Goal: Task Accomplishment & Management: Manage account settings

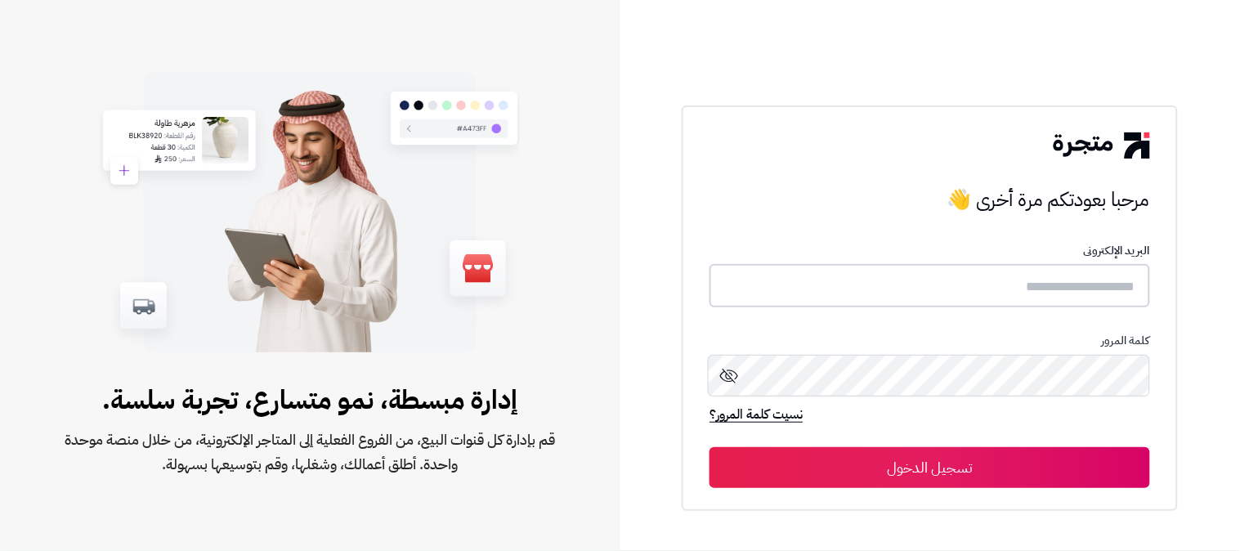
click at [1056, 298] on input "text" at bounding box center [929, 285] width 441 height 43
type input "**********"
click at [709, 446] on button "تسجيل الدخول" at bounding box center [929, 466] width 441 height 41
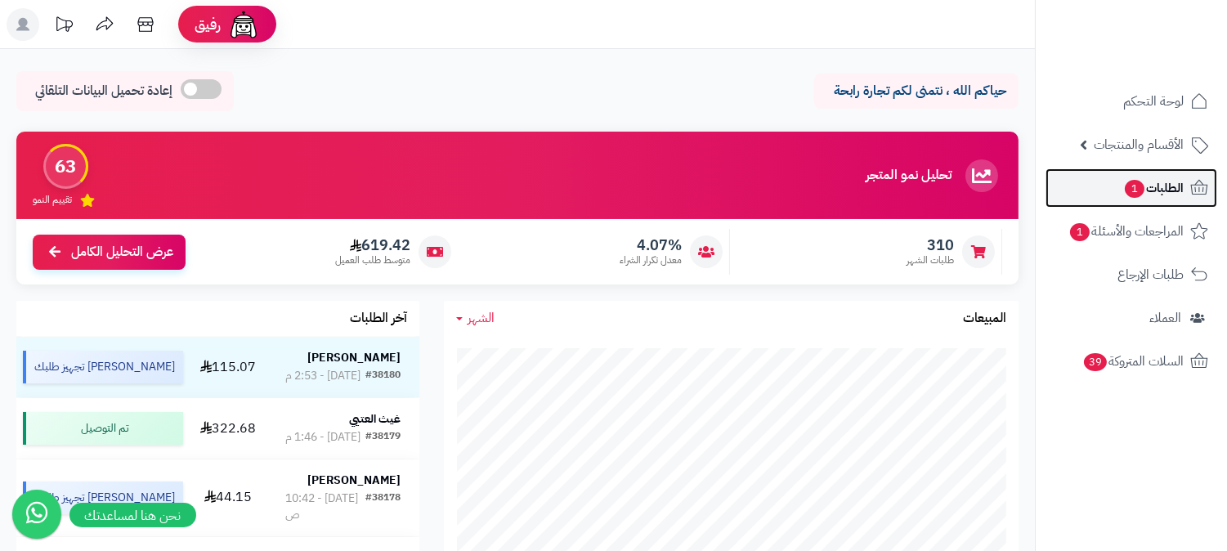
click at [1149, 189] on span "الطلبات 1" at bounding box center [1153, 188] width 60 height 23
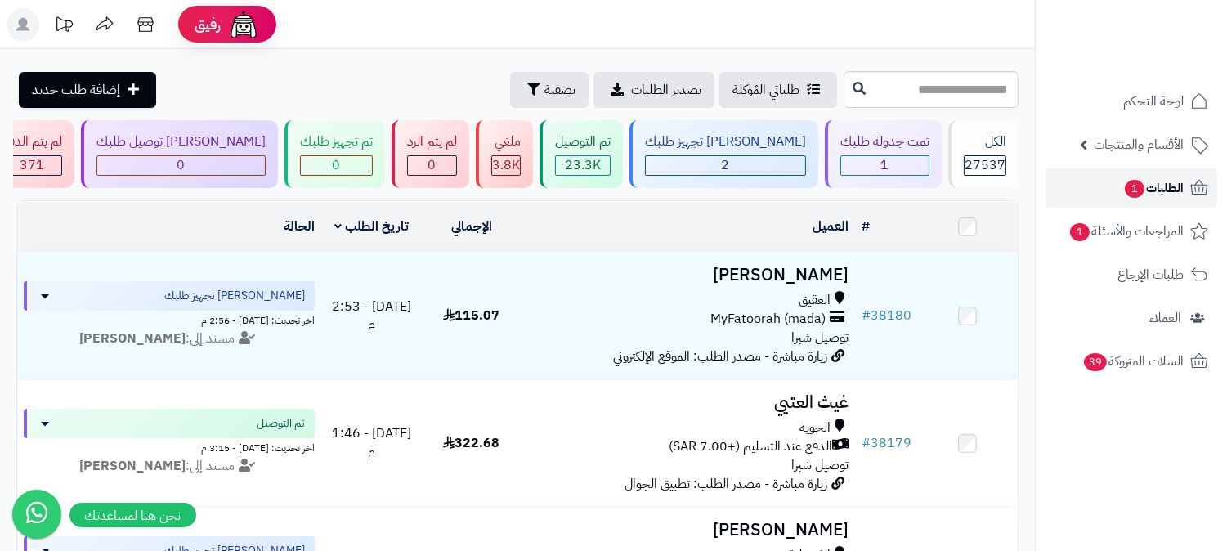
click at [1174, 188] on span "الطلبات 1" at bounding box center [1153, 188] width 60 height 23
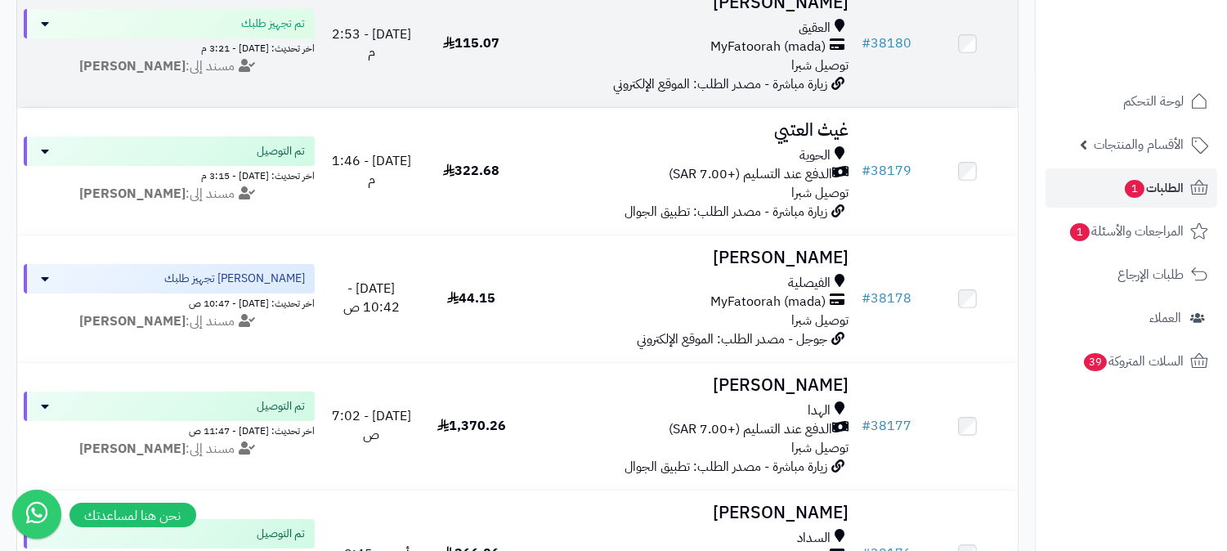
scroll to position [181, 0]
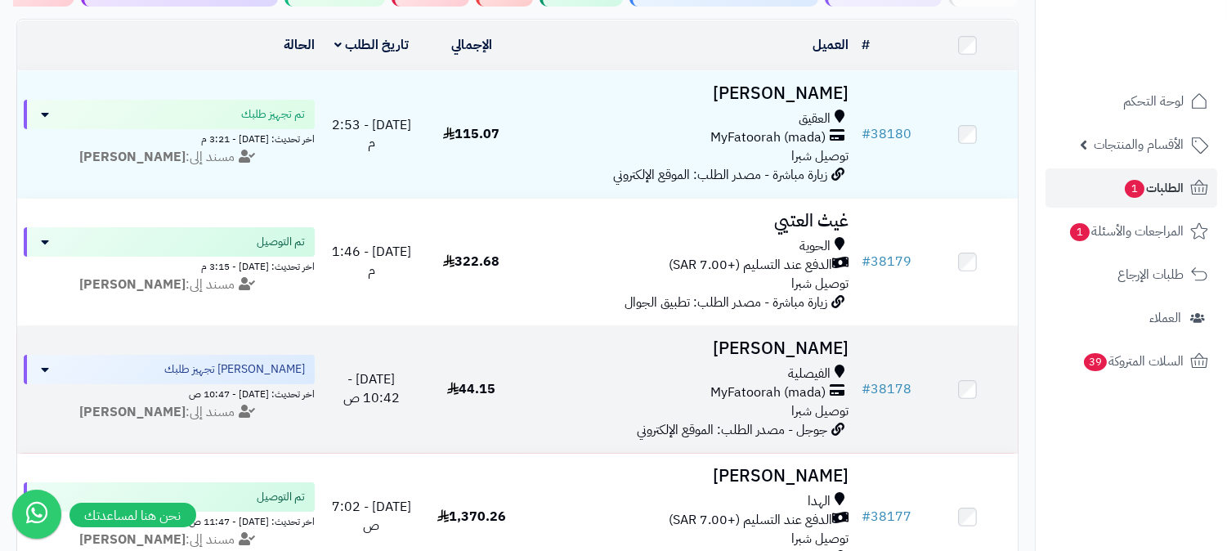
click at [830, 339] on h3 "[PERSON_NAME]" at bounding box center [688, 348] width 320 height 19
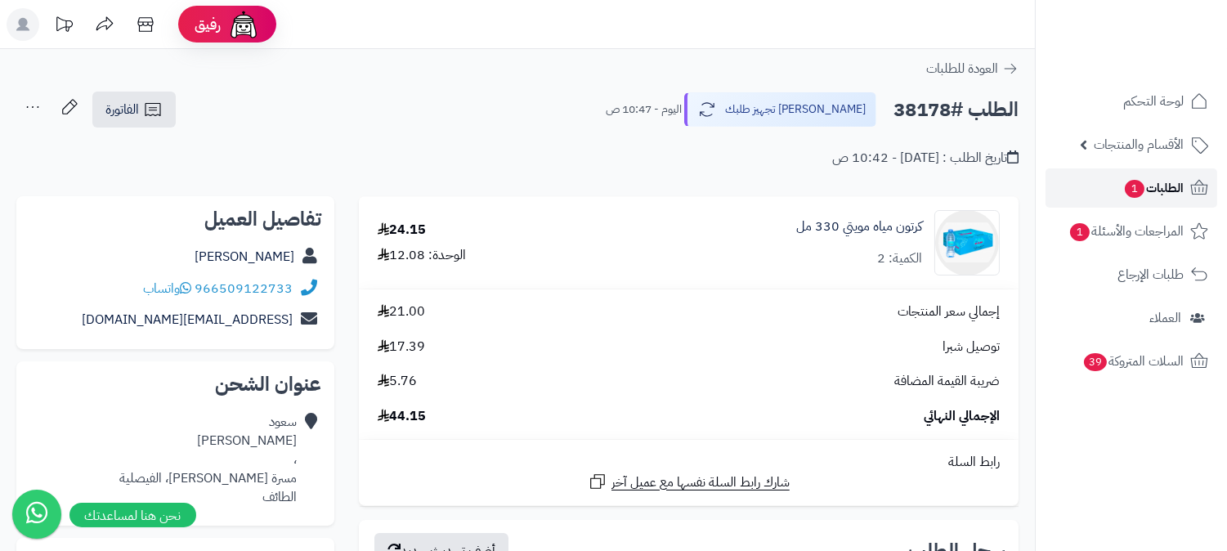
click at [1166, 191] on span "الطلبات 1" at bounding box center [1153, 188] width 60 height 23
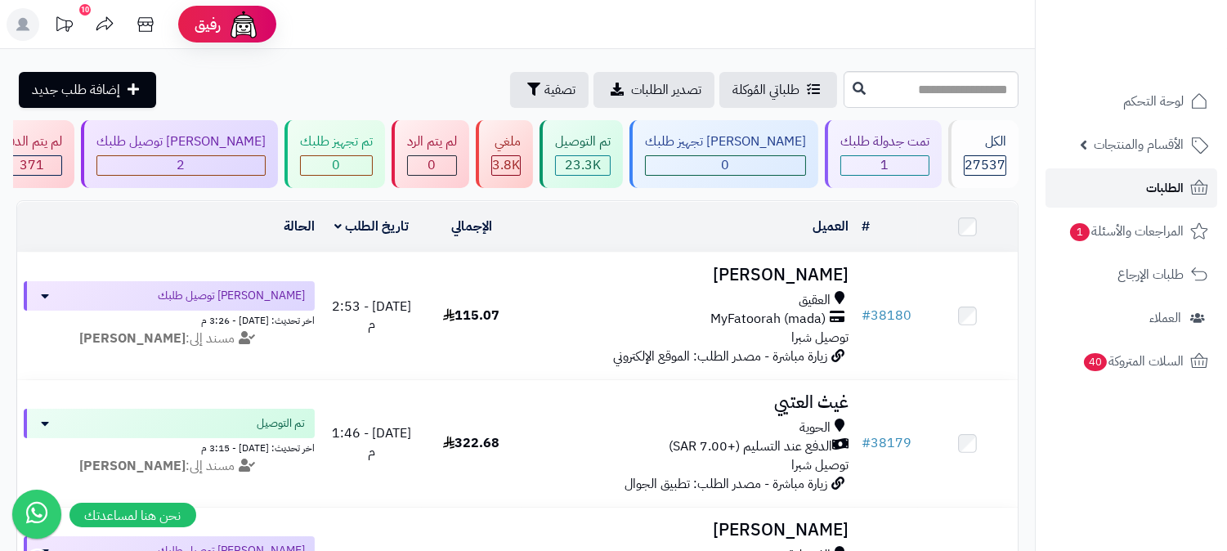
click at [1166, 191] on span "الطلبات" at bounding box center [1165, 188] width 38 height 23
click at [1186, 182] on link "الطلبات" at bounding box center [1131, 187] width 172 height 39
click at [1159, 192] on span "الطلبات" at bounding box center [1165, 188] width 38 height 23
drag, startPoint x: 0, startPoint y: 0, endPoint x: 1159, endPoint y: 193, distance: 1175.0
click at [1159, 193] on span "الطلبات" at bounding box center [1165, 188] width 38 height 23
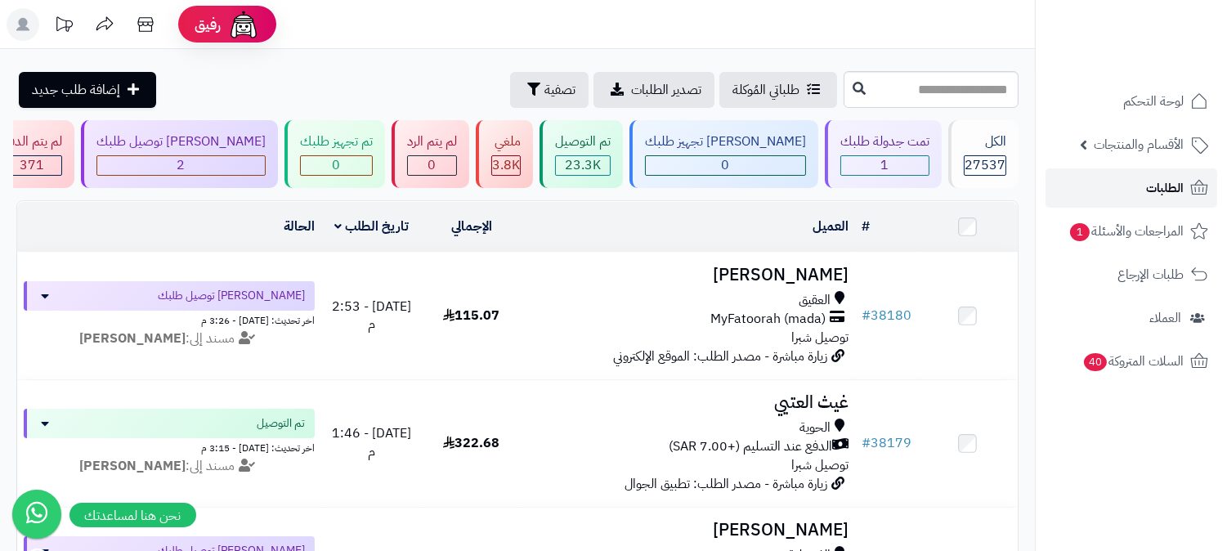
click at [1159, 193] on span "الطلبات" at bounding box center [1165, 188] width 38 height 23
click at [1156, 183] on span "الطلبات" at bounding box center [1165, 188] width 38 height 23
click at [1142, 185] on link "الطلبات" at bounding box center [1131, 187] width 172 height 39
click at [1128, 178] on link "الطلبات" at bounding box center [1131, 187] width 172 height 39
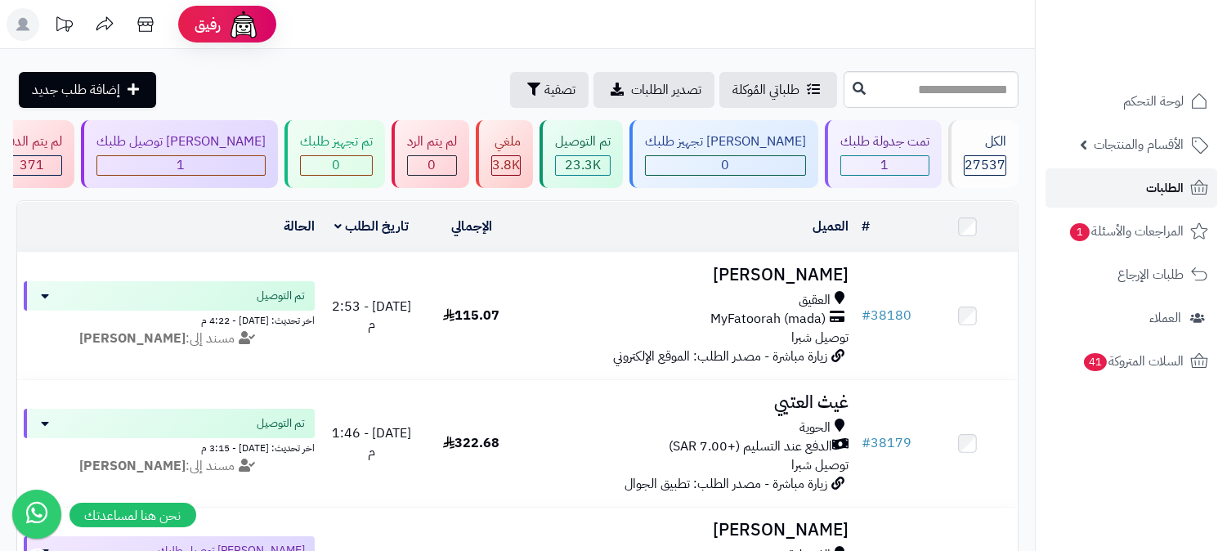
click at [1159, 186] on span "الطلبات" at bounding box center [1165, 188] width 38 height 23
click at [1154, 188] on span "الطلبات" at bounding box center [1165, 188] width 38 height 23
click at [1135, 193] on link "الطلبات" at bounding box center [1131, 187] width 172 height 39
click at [1135, 191] on link "الطلبات" at bounding box center [1131, 187] width 172 height 39
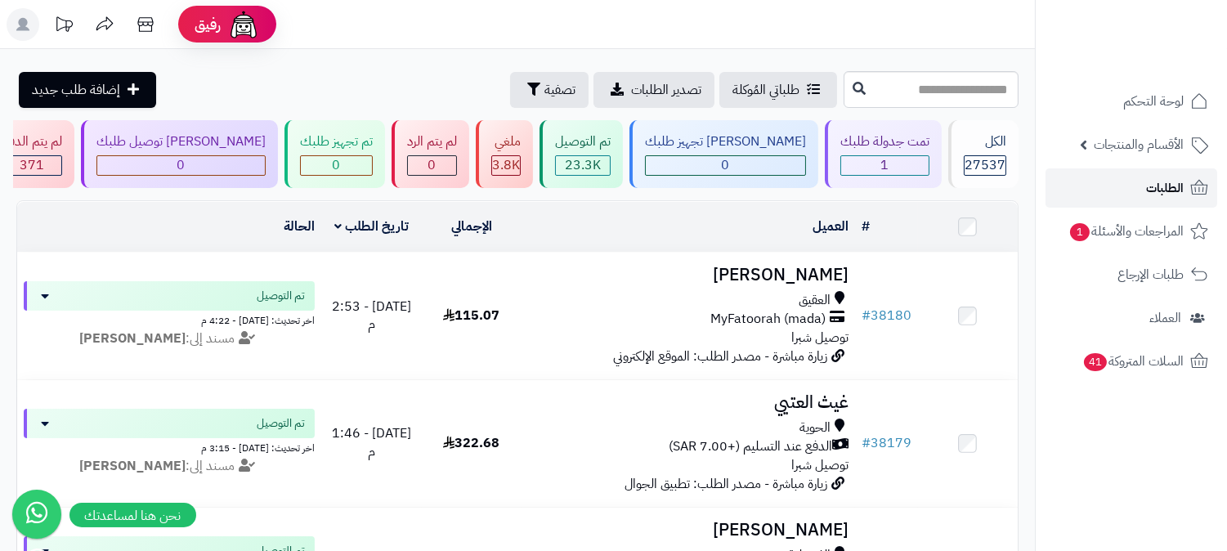
click at [1130, 192] on link "الطلبات" at bounding box center [1131, 187] width 172 height 39
click at [1183, 182] on span "الطلبات" at bounding box center [1165, 188] width 38 height 23
click at [1182, 183] on span "الطلبات" at bounding box center [1165, 188] width 38 height 23
click at [1206, 159] on link "الأقسام والمنتجات" at bounding box center [1131, 144] width 172 height 39
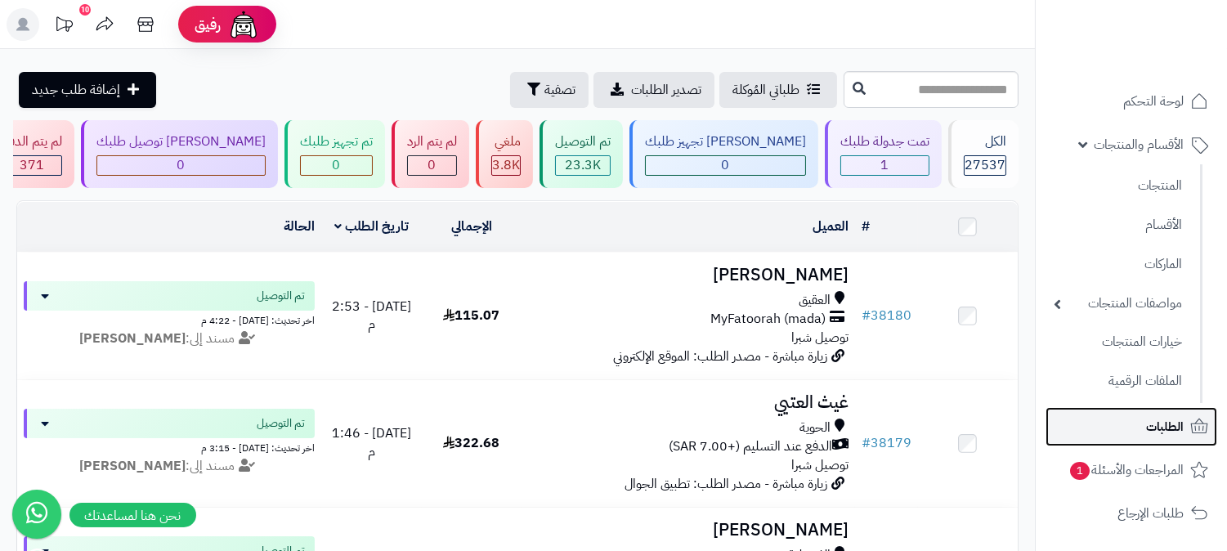
click at [1185, 428] on link "الطلبات" at bounding box center [1131, 426] width 172 height 39
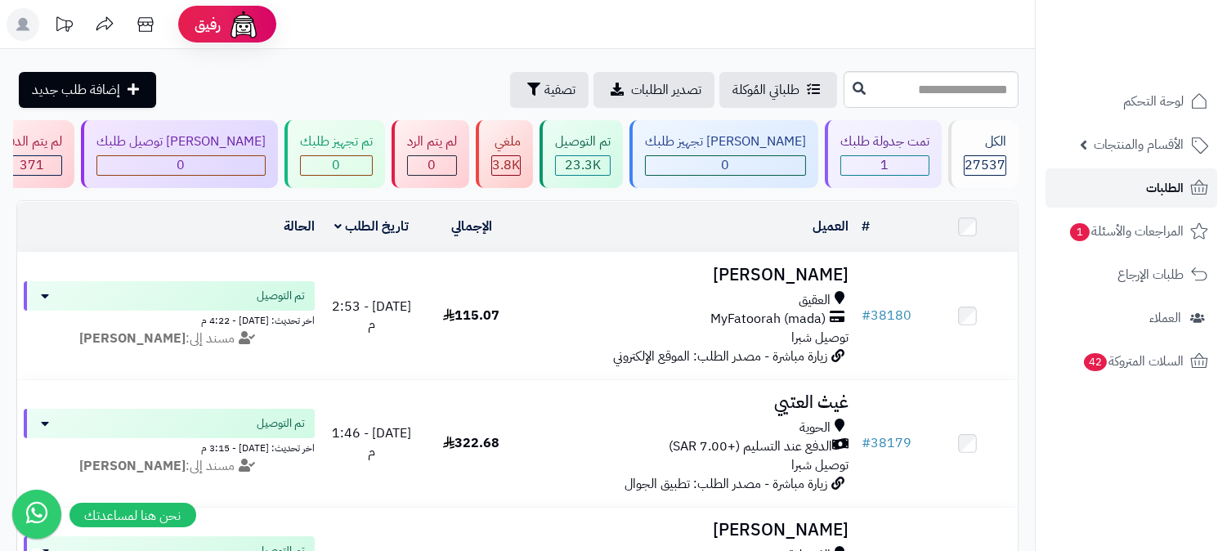
click at [1192, 194] on icon at bounding box center [1199, 187] width 17 height 15
click at [1172, 184] on span "الطلبات" at bounding box center [1165, 188] width 38 height 23
click at [1164, 182] on span "الطلبات" at bounding box center [1165, 188] width 38 height 23
click at [1166, 181] on span "الطلبات" at bounding box center [1165, 188] width 38 height 23
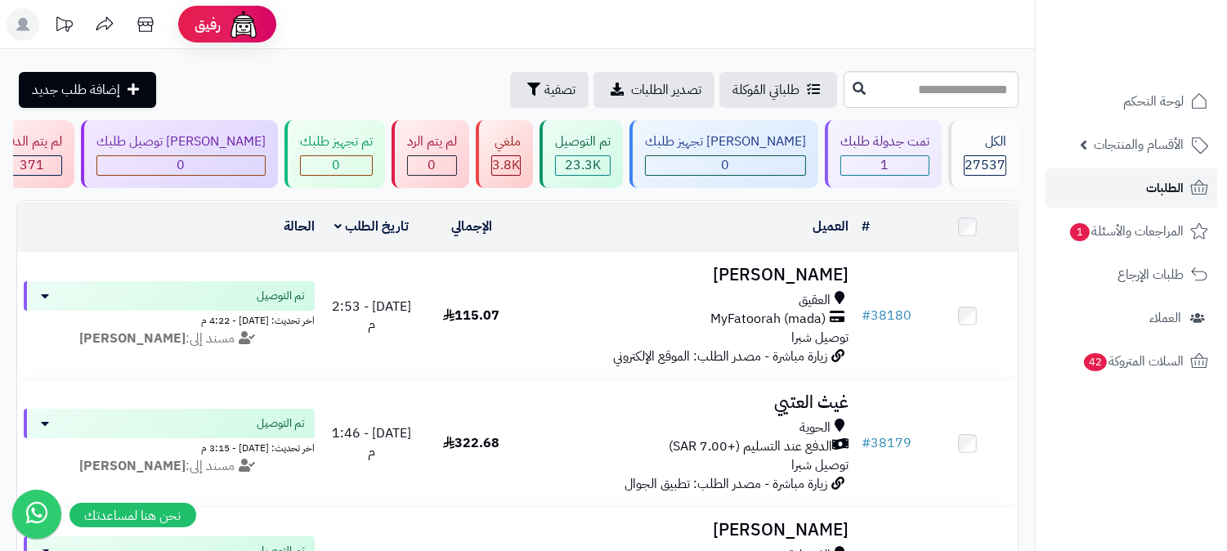
click at [1188, 186] on link "الطلبات" at bounding box center [1131, 187] width 172 height 39
click at [1175, 183] on span "الطلبات" at bounding box center [1165, 188] width 38 height 23
click at [1173, 190] on span "الطلبات" at bounding box center [1165, 188] width 38 height 23
click at [1179, 186] on span "الطلبات" at bounding box center [1165, 188] width 38 height 23
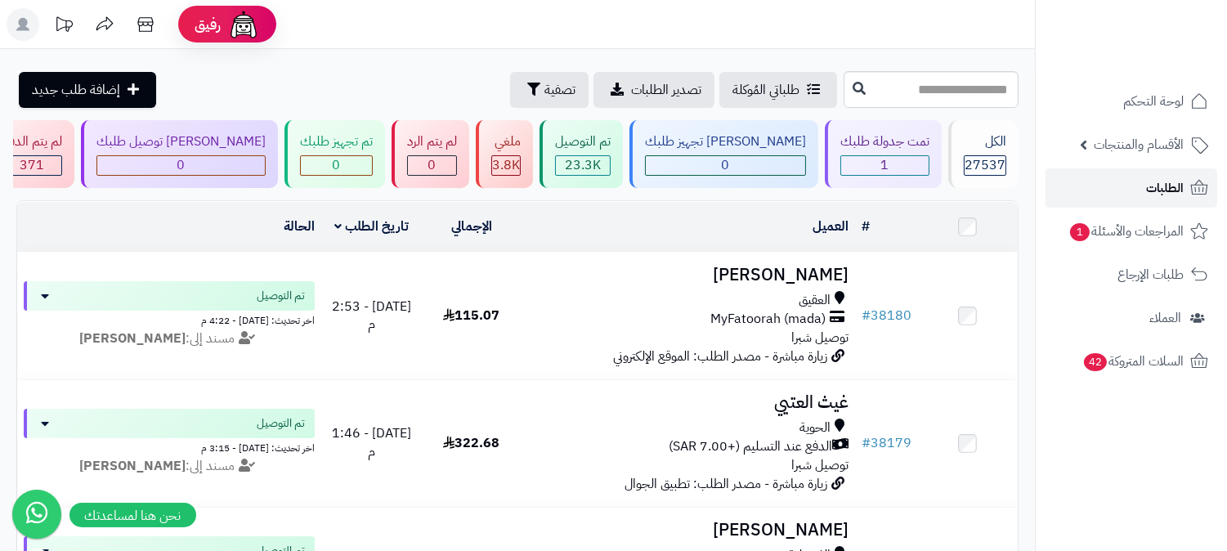
click at [1169, 177] on span "الطلبات" at bounding box center [1165, 188] width 38 height 23
click at [1161, 193] on span "الطلبات" at bounding box center [1165, 188] width 38 height 23
drag, startPoint x: 0, startPoint y: 0, endPoint x: 1139, endPoint y: 190, distance: 1154.4
click at [1159, 193] on span "الطلبات" at bounding box center [1165, 188] width 38 height 23
click at [1139, 190] on link "الطلبات" at bounding box center [1131, 187] width 172 height 39
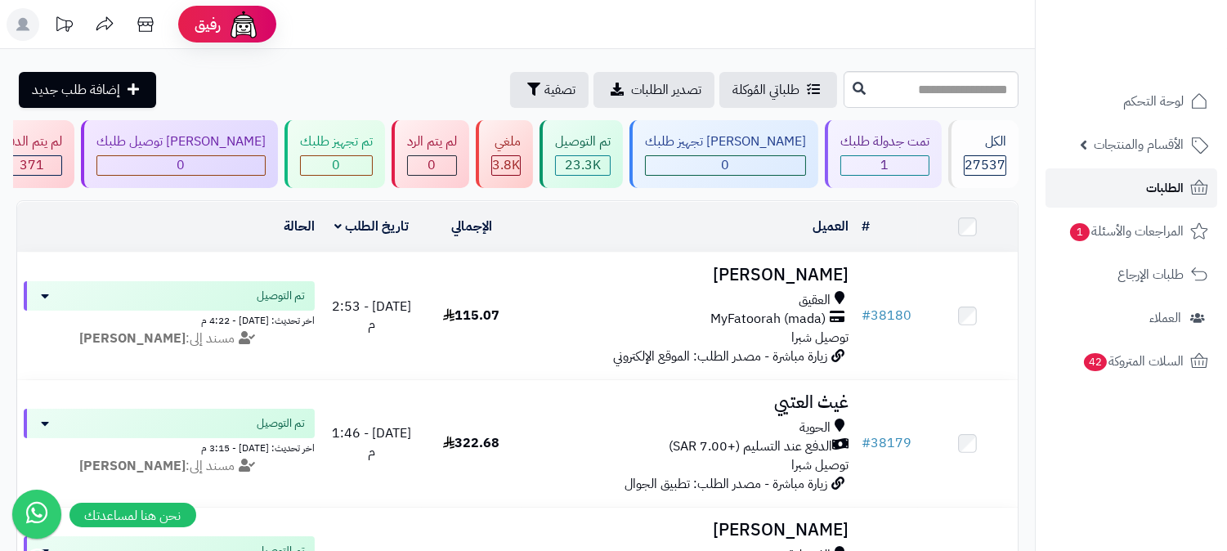
click at [1152, 183] on span "الطلبات" at bounding box center [1165, 188] width 38 height 23
click at [1149, 184] on span "الطلبات" at bounding box center [1165, 188] width 38 height 23
click at [143, 25] on icon at bounding box center [145, 24] width 16 height 15
click at [1157, 137] on span "الأقسام والمنتجات" at bounding box center [1139, 144] width 90 height 23
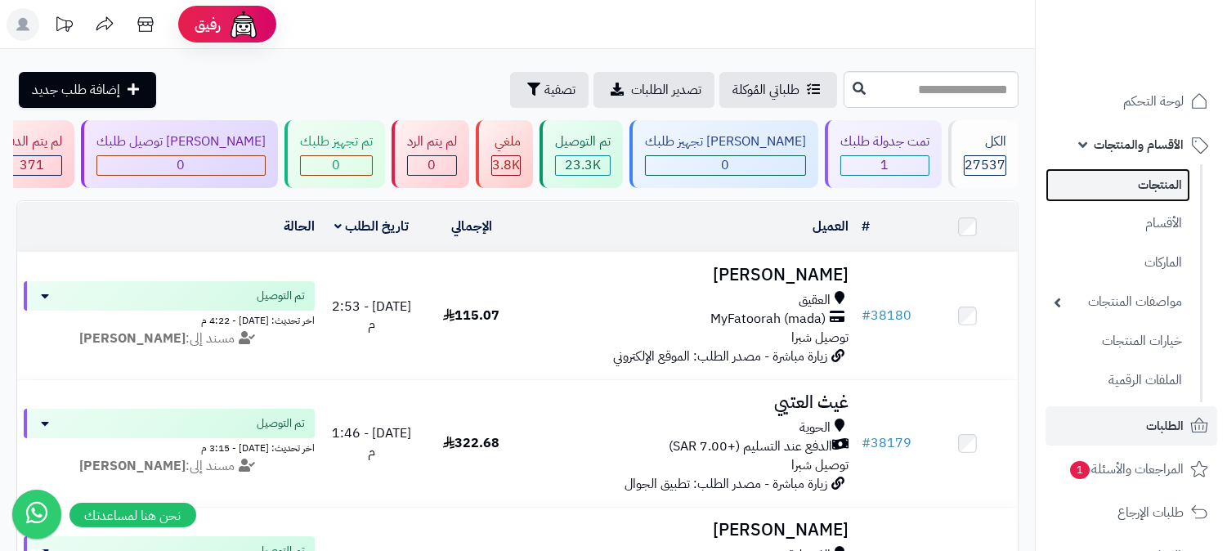
click at [1123, 177] on link "المنتجات" at bounding box center [1117, 185] width 145 height 34
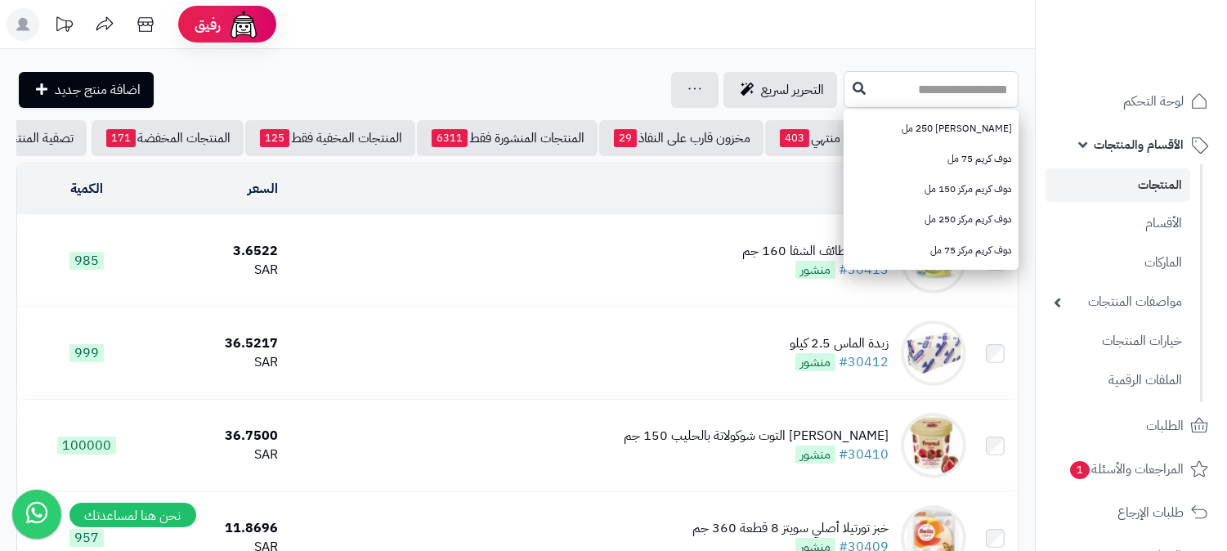
paste input "**********"
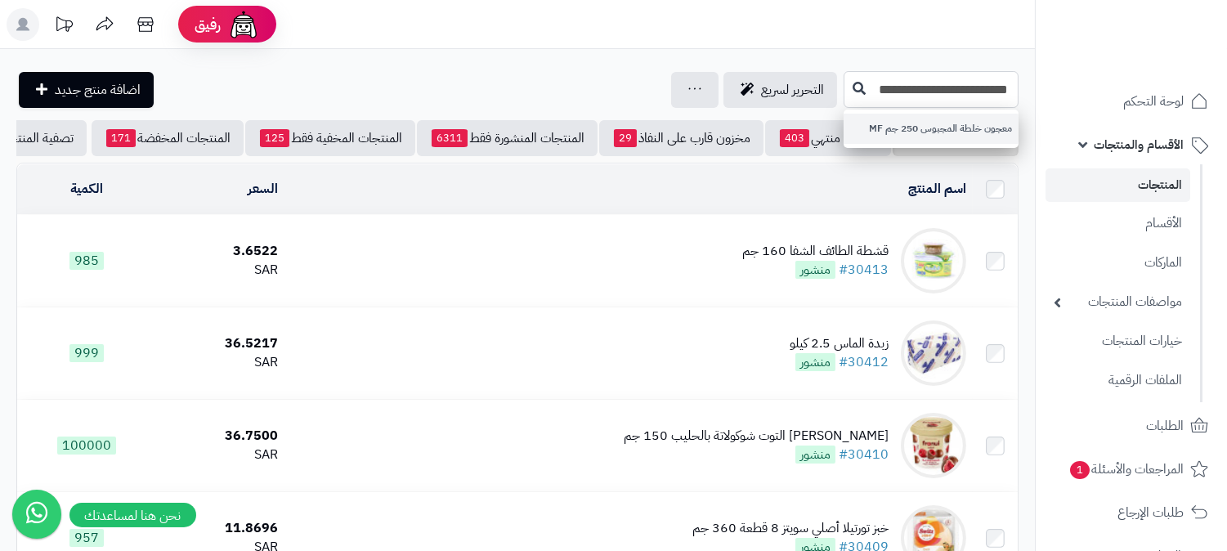
type input "**********"
click at [844, 128] on link "معجون خلطة المجبوس 250 جم MF" at bounding box center [931, 129] width 175 height 30
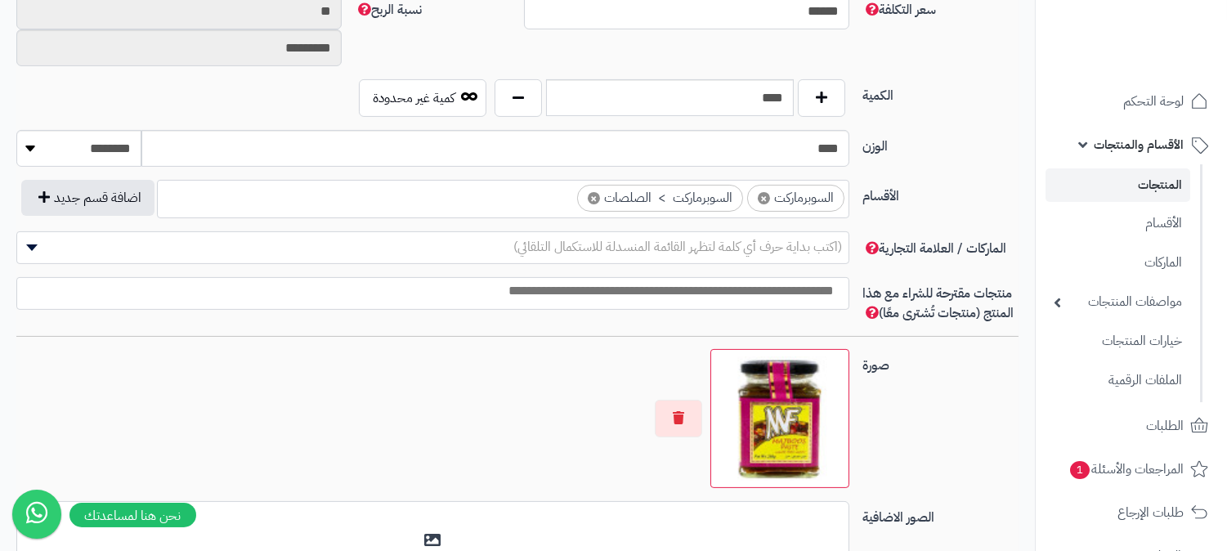
scroll to position [726, 0]
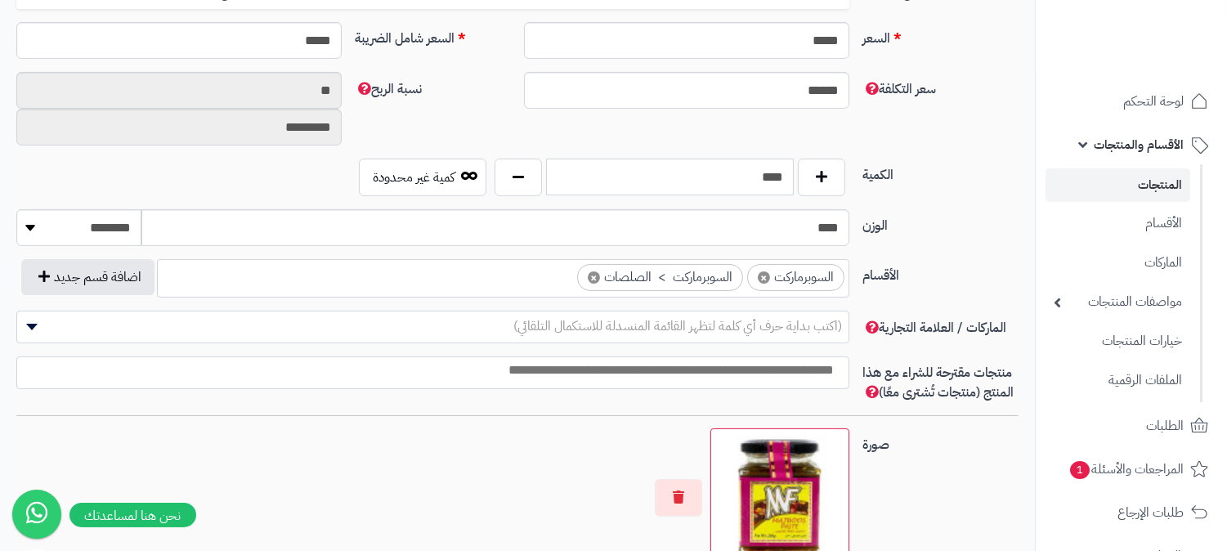
click at [775, 188] on input "****" at bounding box center [670, 177] width 248 height 37
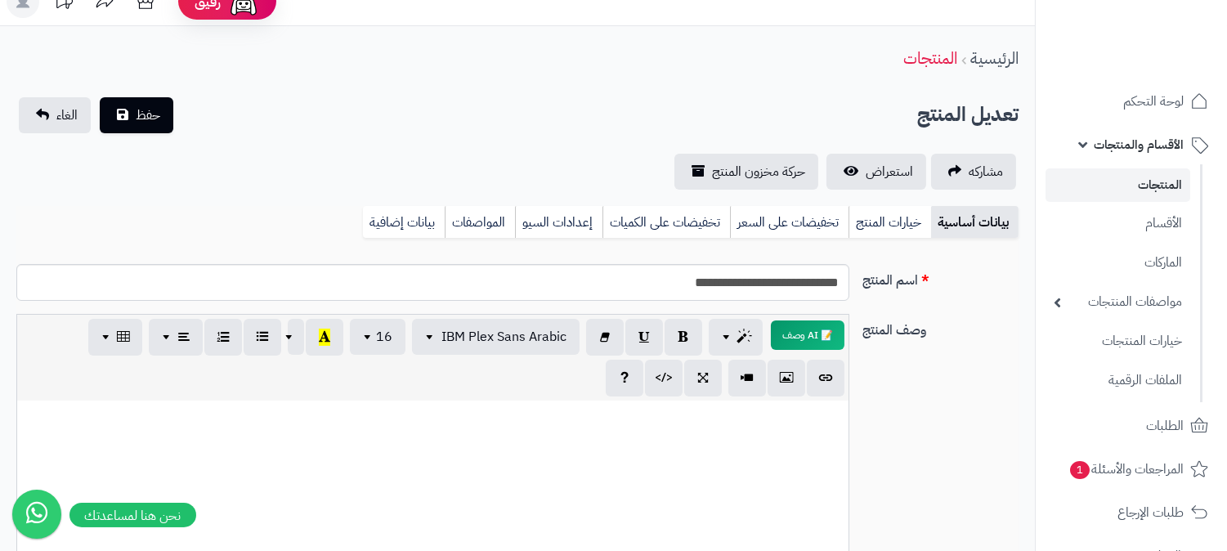
scroll to position [0, 0]
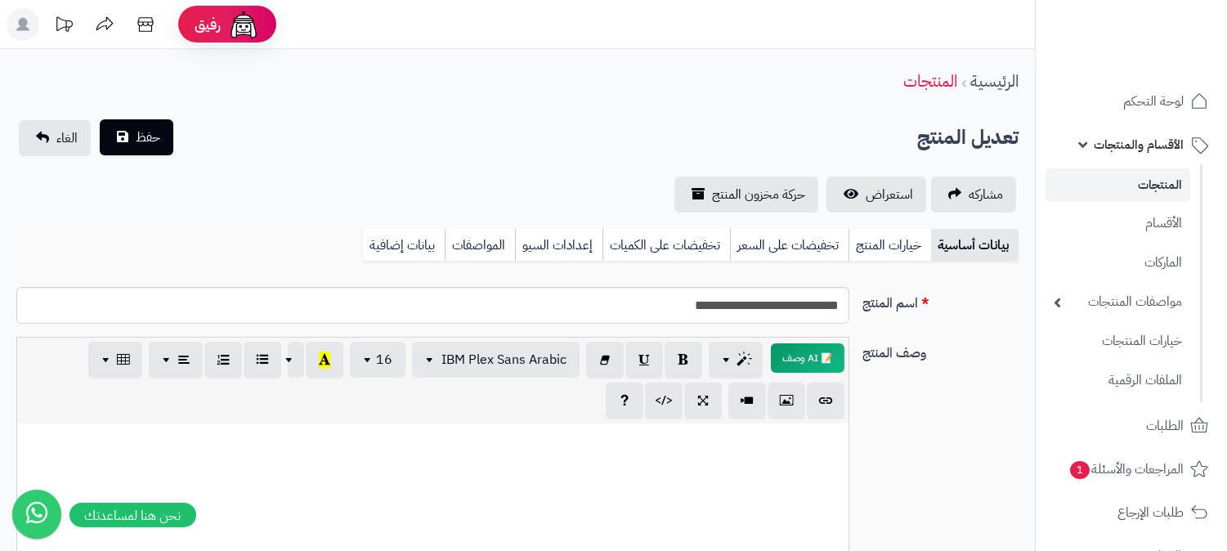
type input "*"
click at [152, 137] on span "حفظ" at bounding box center [148, 138] width 25 height 20
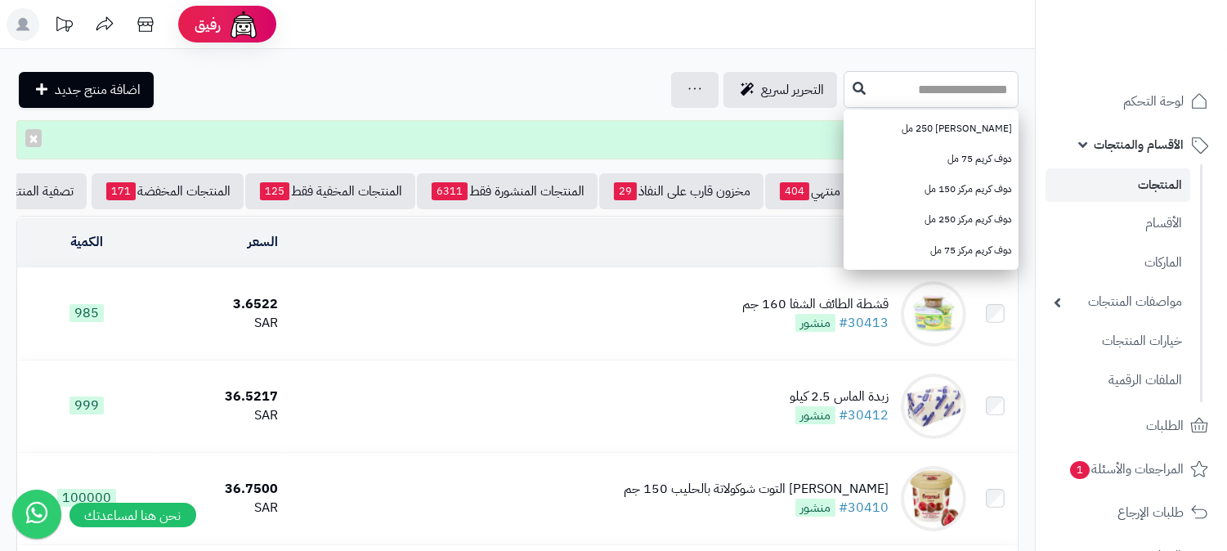
paste input "**********"
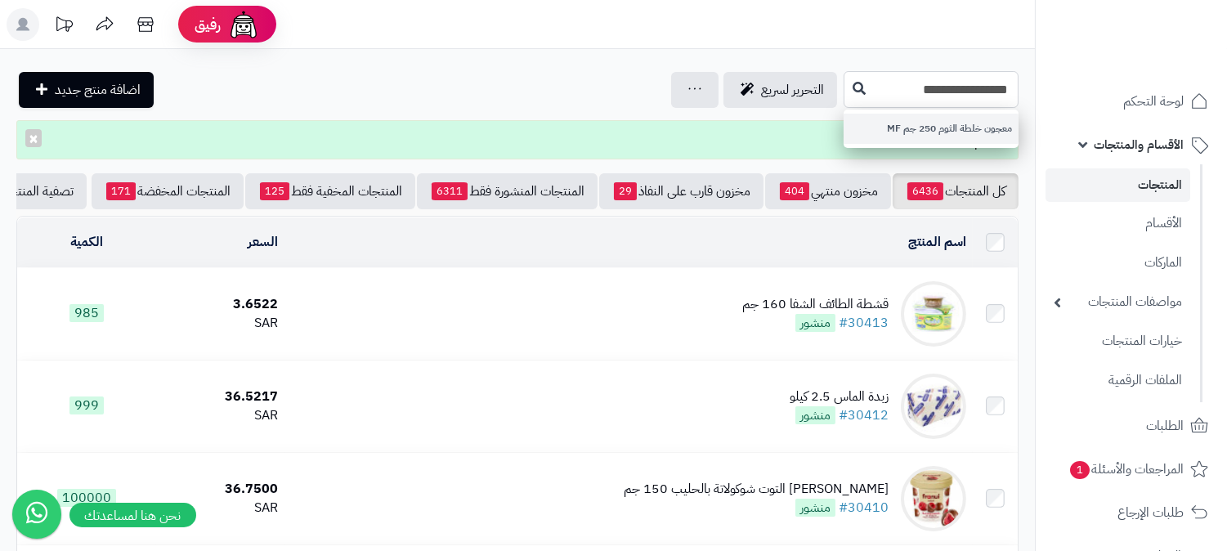
type input "**********"
click at [951, 132] on link "معجون خلطة الثوم 250 جم MF" at bounding box center [931, 129] width 175 height 30
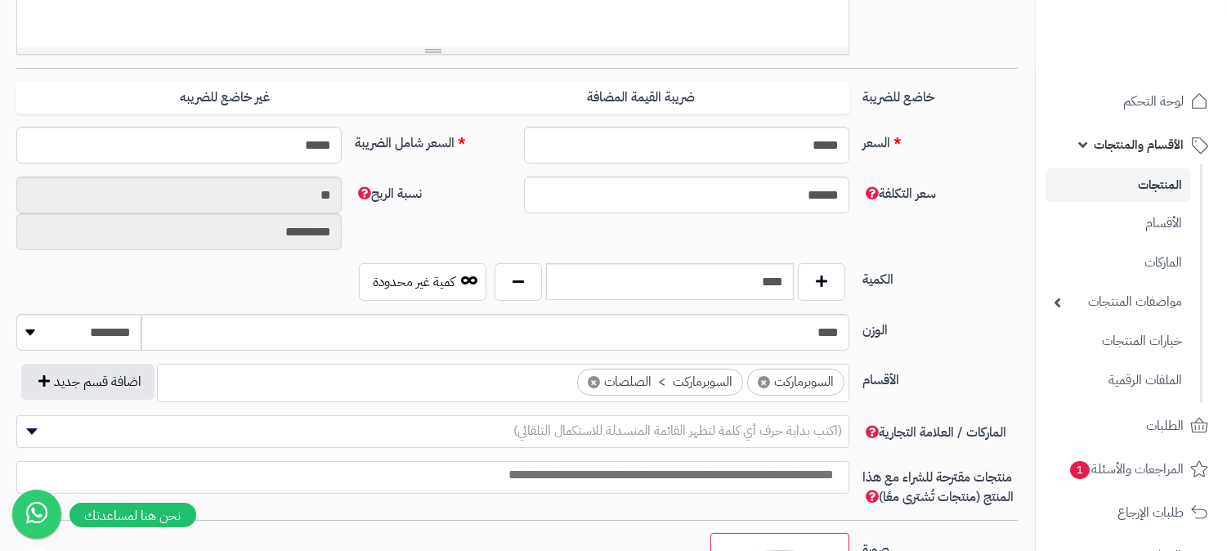
scroll to position [635, 0]
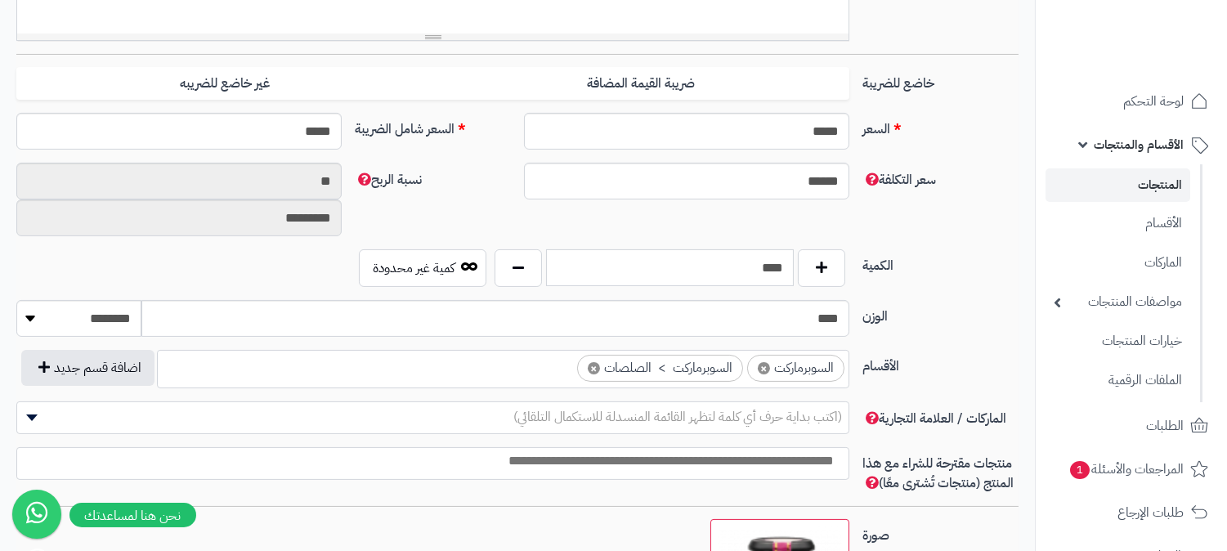
click at [760, 262] on input "****" at bounding box center [670, 267] width 248 height 37
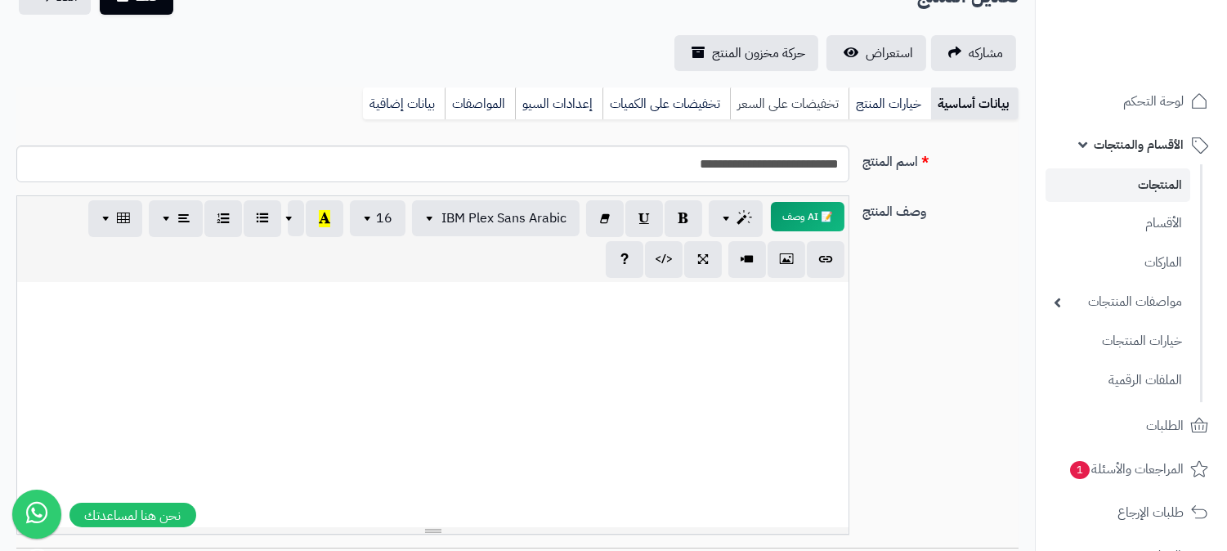
scroll to position [0, 0]
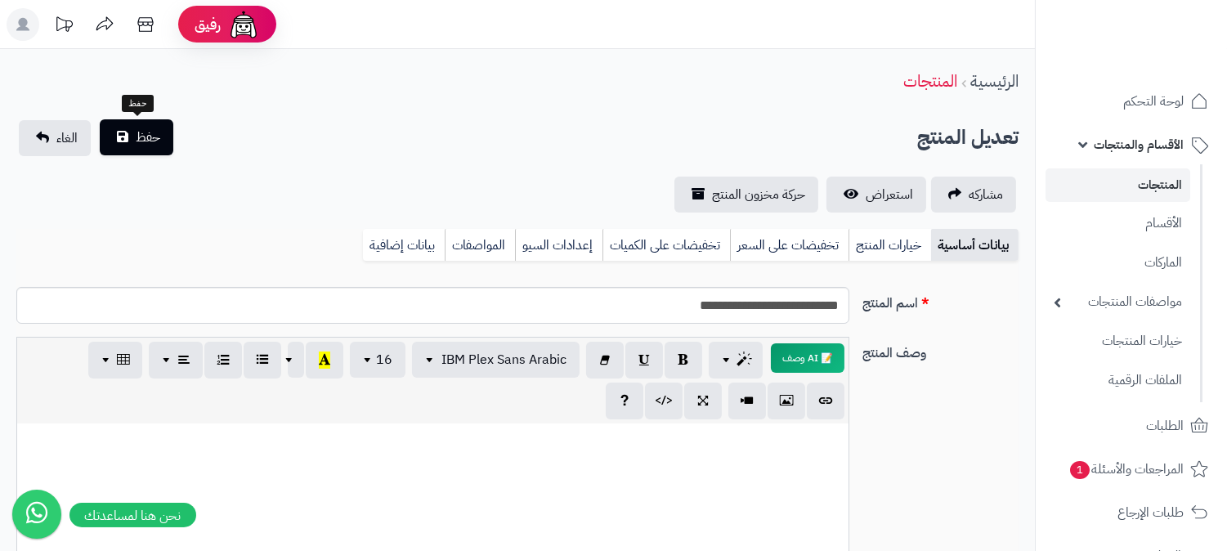
type input "*"
click at [128, 135] on button "حفظ" at bounding box center [137, 137] width 74 height 36
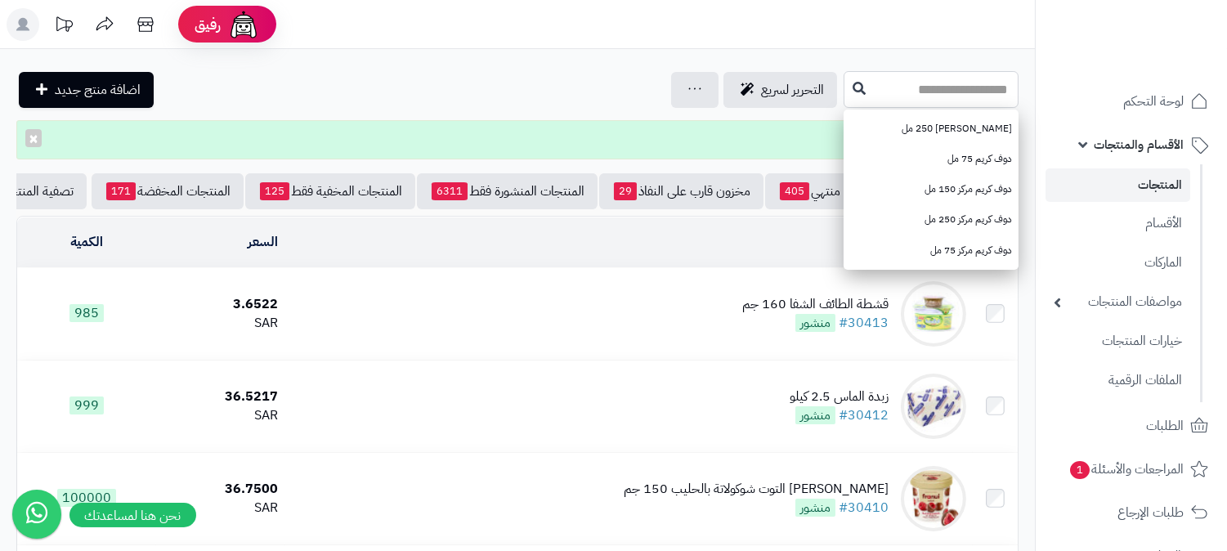
paste input "**********"
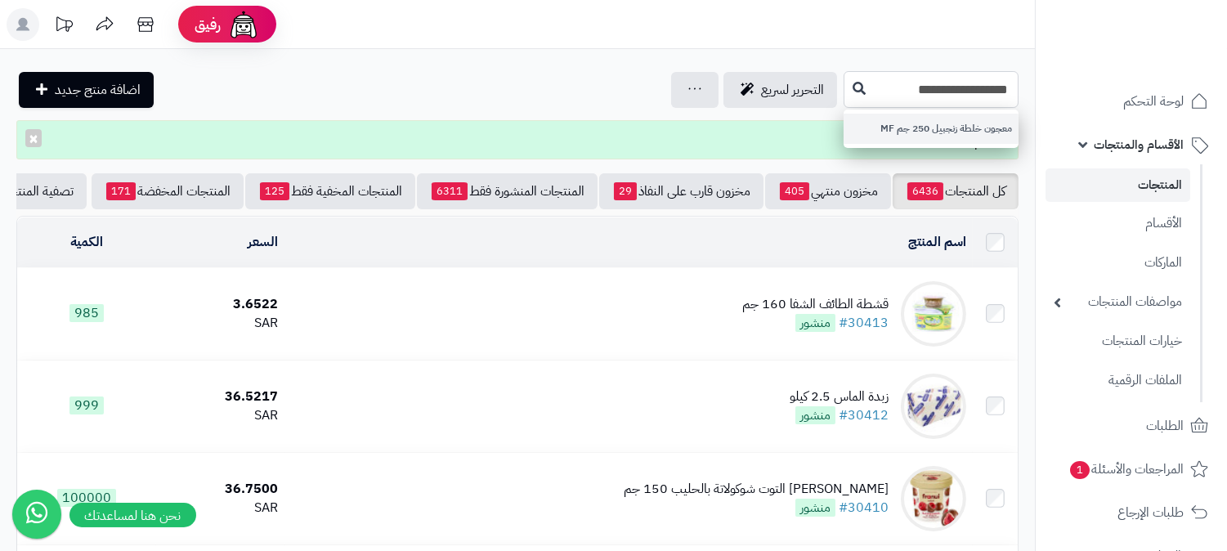
type input "**********"
click at [953, 119] on link "معجون خلطة زنجبيل 250 جم MF" at bounding box center [931, 129] width 175 height 30
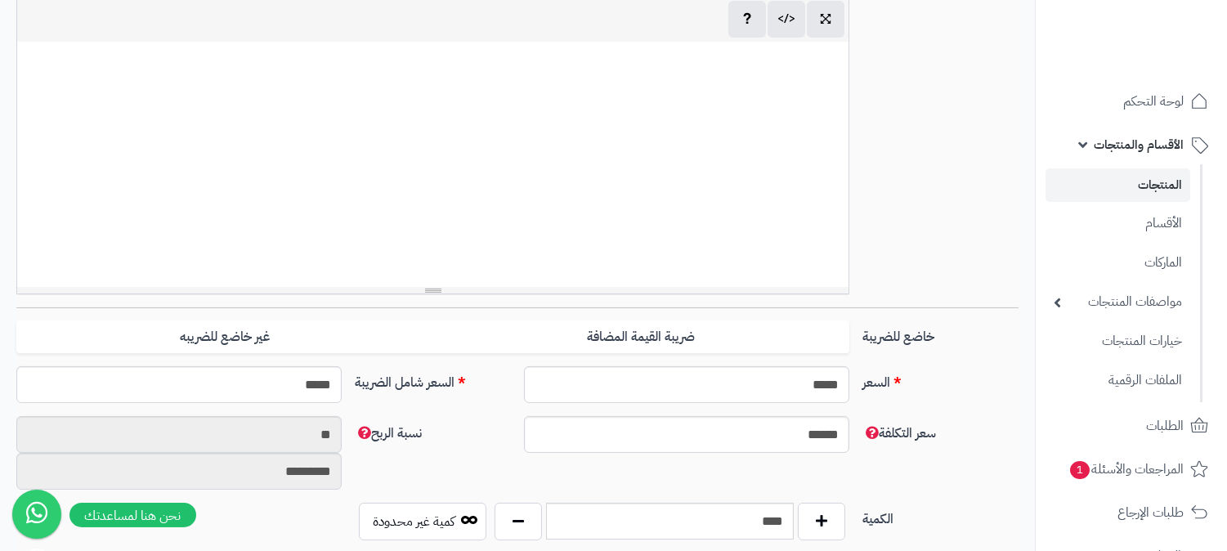
scroll to position [544, 0]
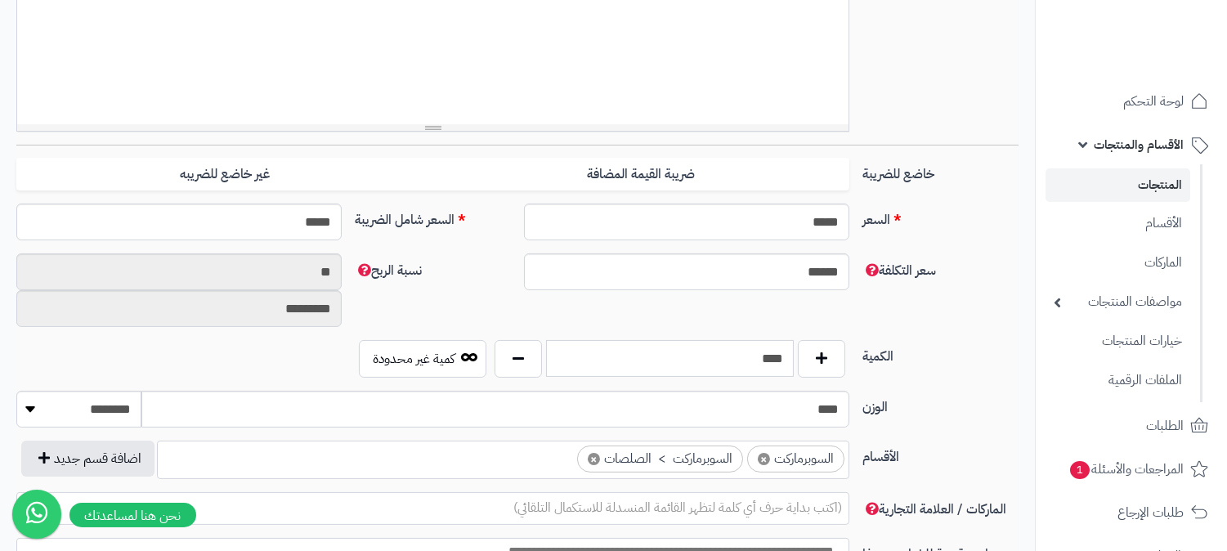
click at [780, 353] on input "****" at bounding box center [670, 358] width 248 height 37
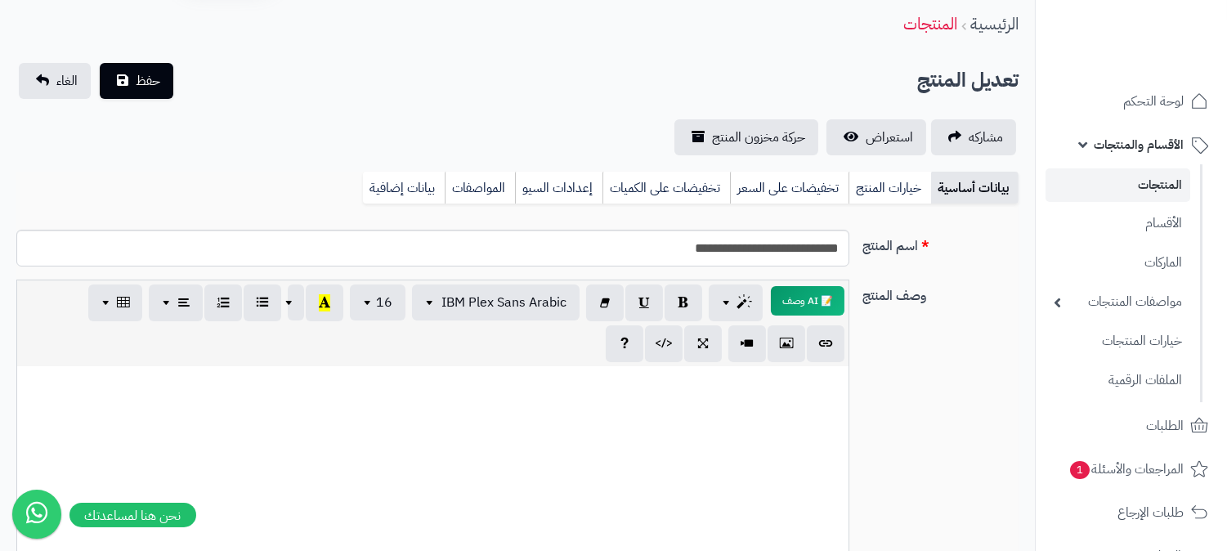
scroll to position [0, 0]
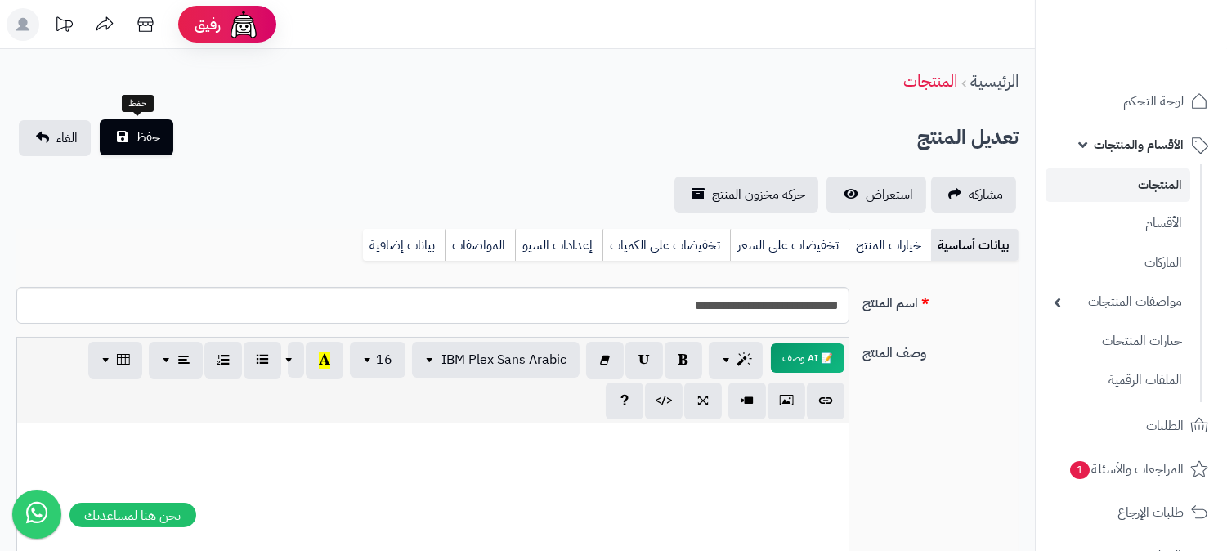
type input "*"
click at [155, 129] on span "حفظ" at bounding box center [148, 138] width 25 height 20
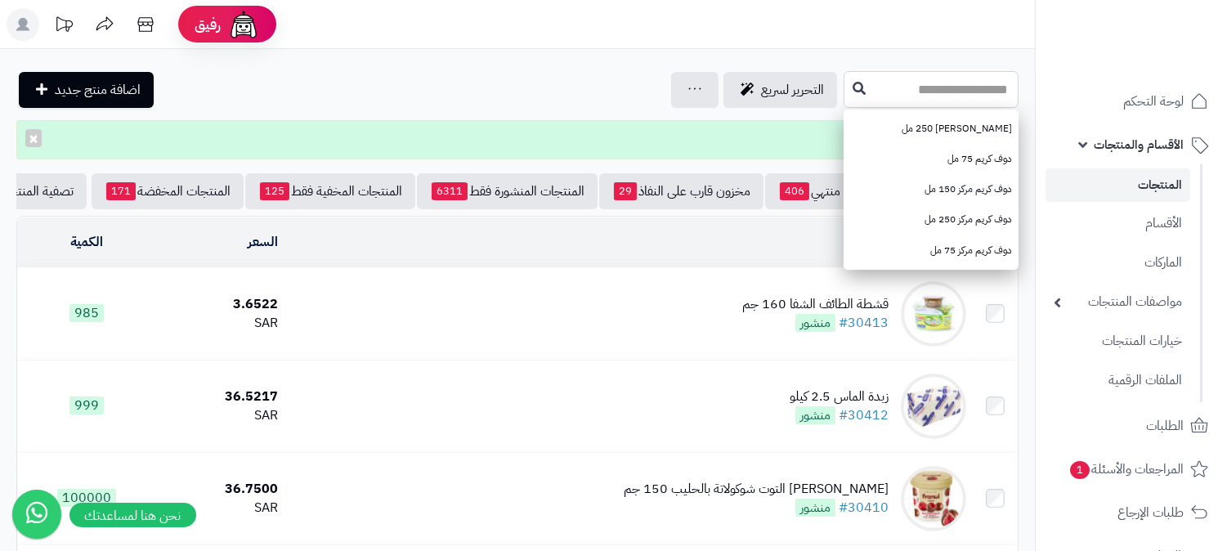
paste input "**********"
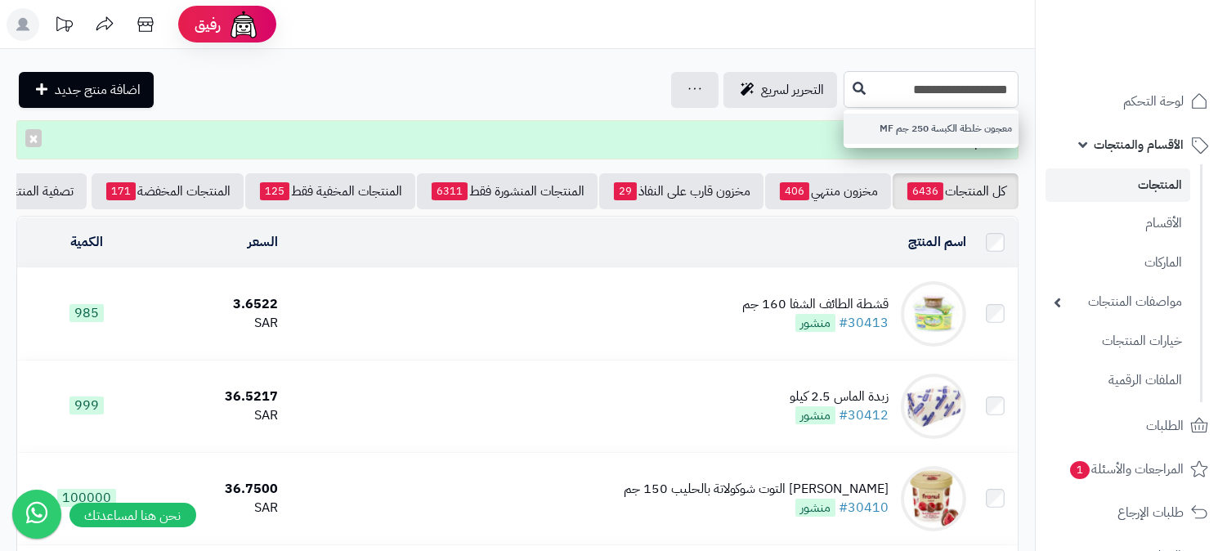
type input "**********"
click at [908, 123] on link "معجون خلطة الكبسة 250 جم MF" at bounding box center [931, 129] width 175 height 30
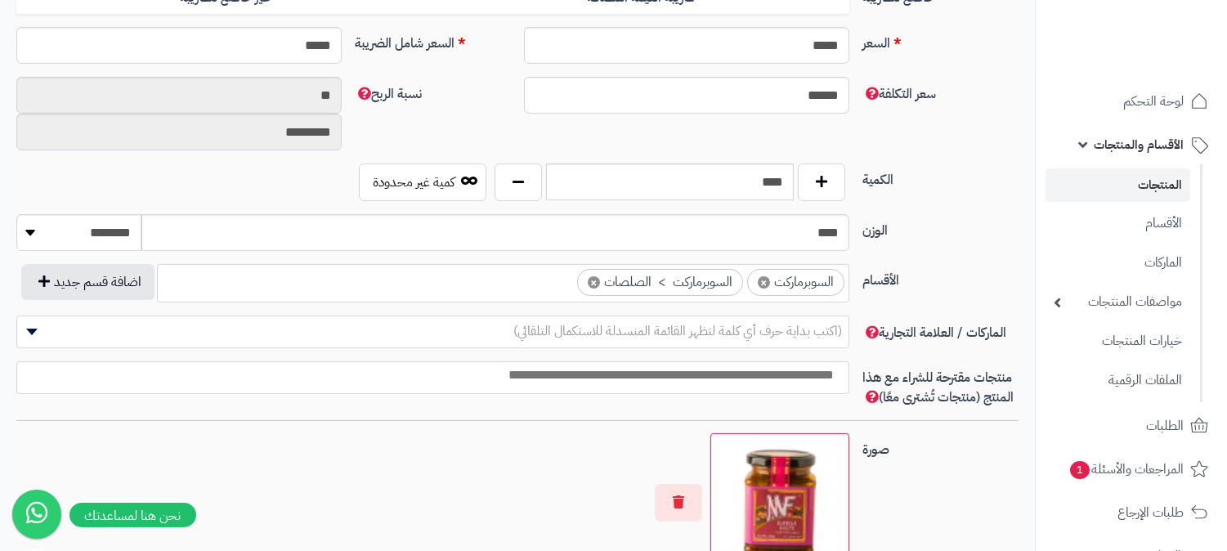
scroll to position [726, 0]
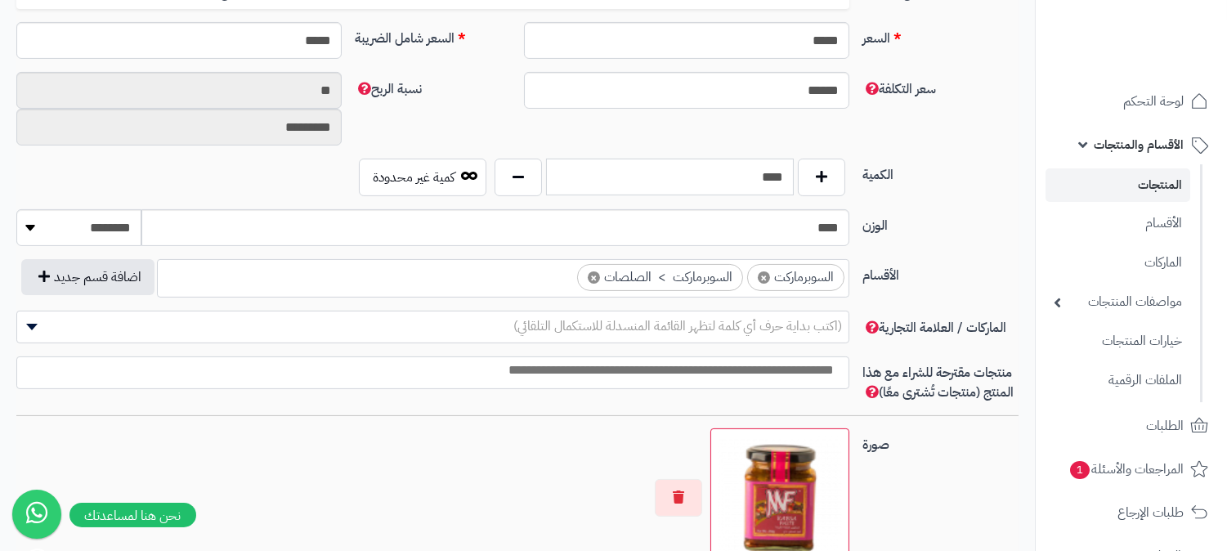
click at [752, 186] on input "****" at bounding box center [670, 177] width 248 height 37
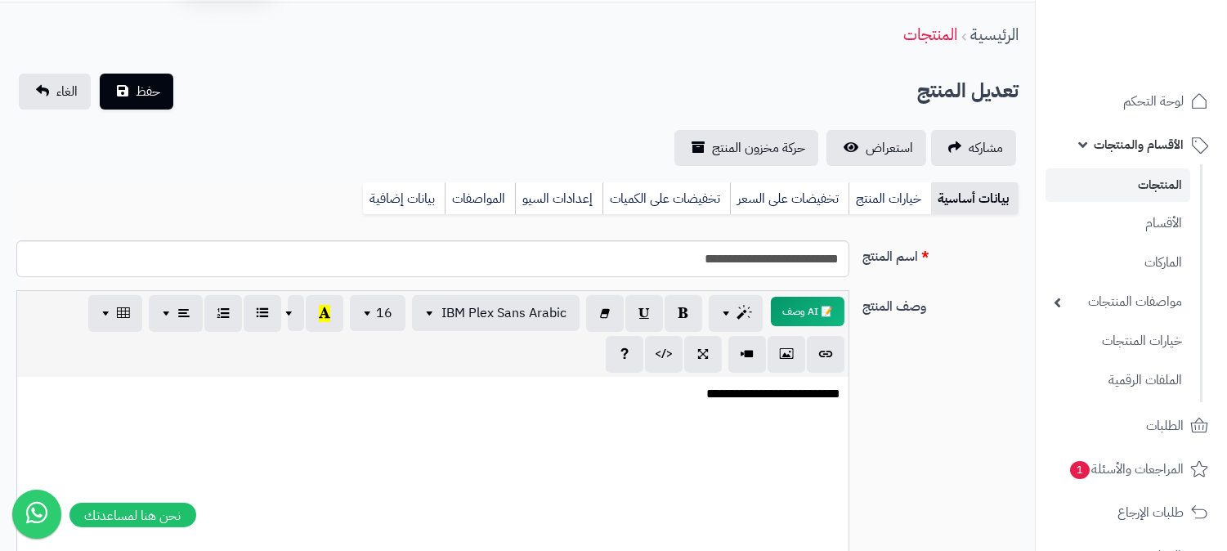
scroll to position [0, 0]
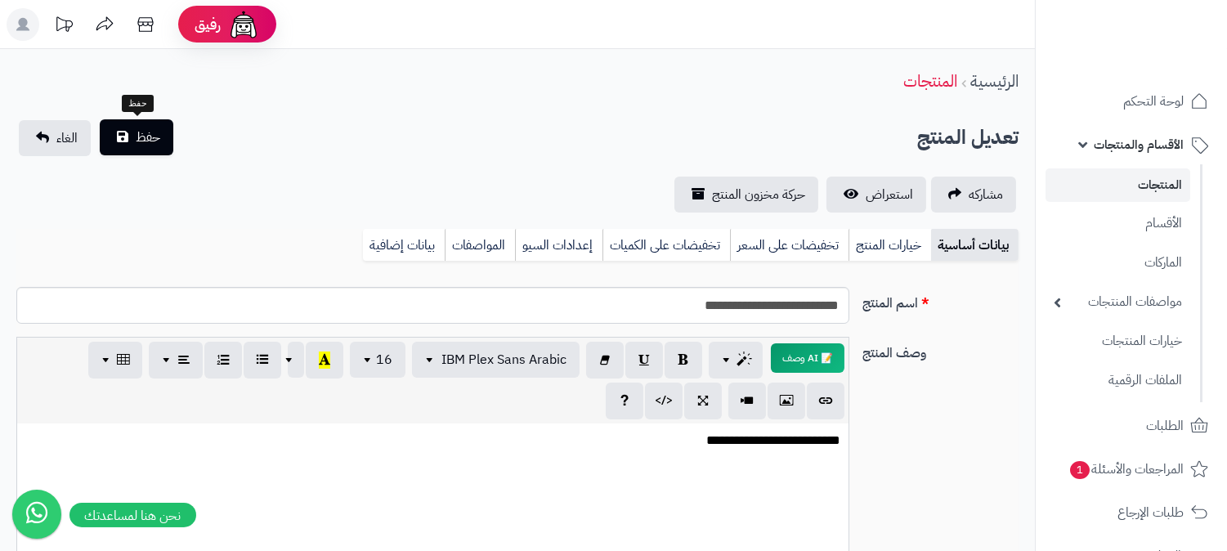
type input "*"
click at [156, 121] on button "حفظ" at bounding box center [137, 137] width 74 height 36
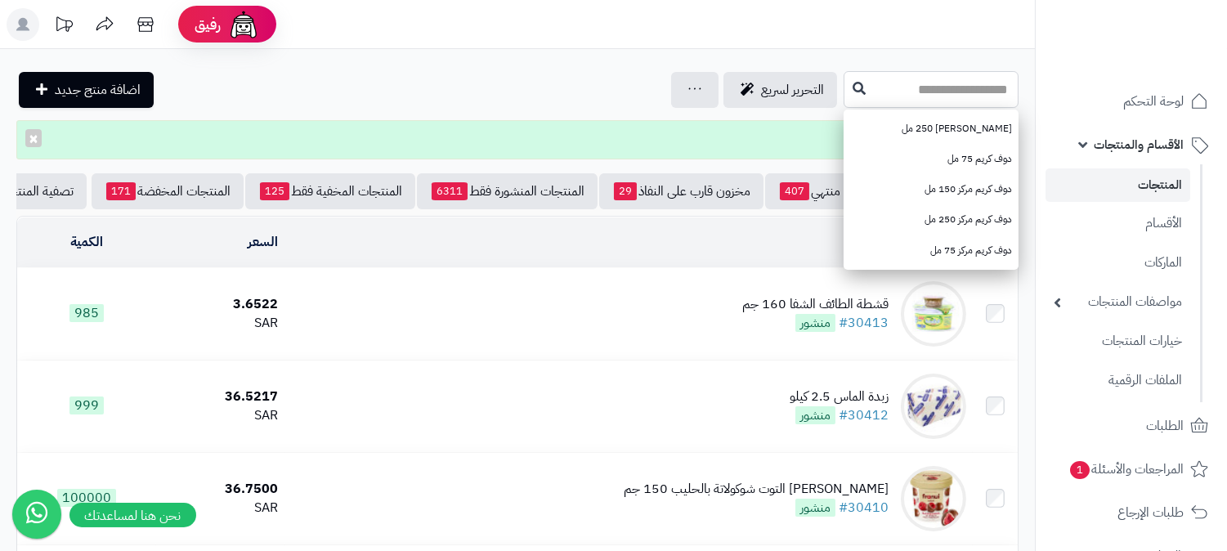
paste input "**********"
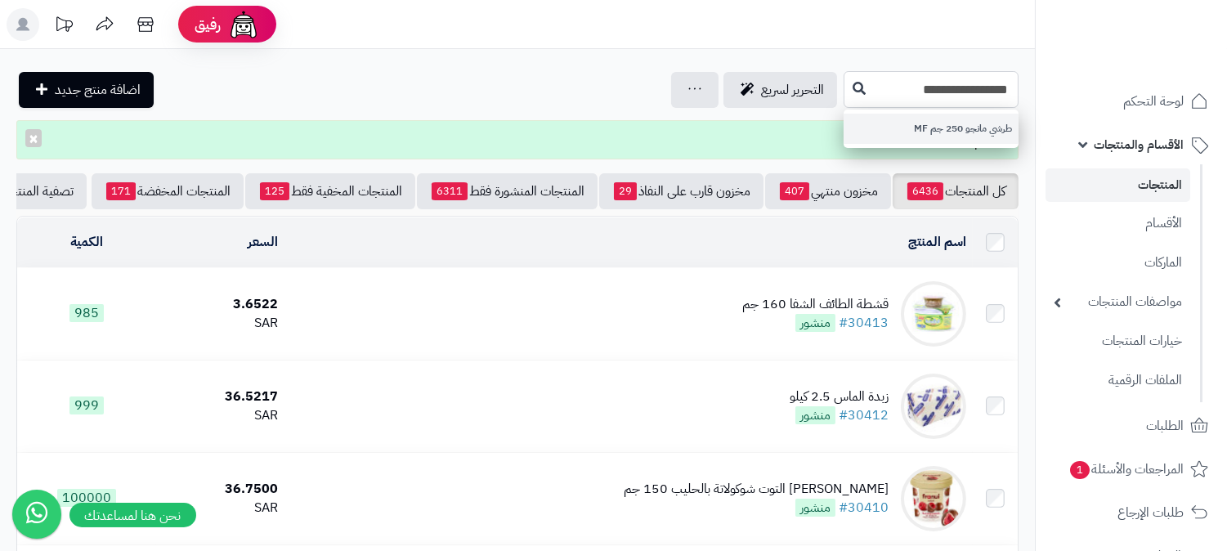
type input "**********"
click at [902, 128] on link "طرشي مانجو 250 جم MF" at bounding box center [931, 129] width 175 height 30
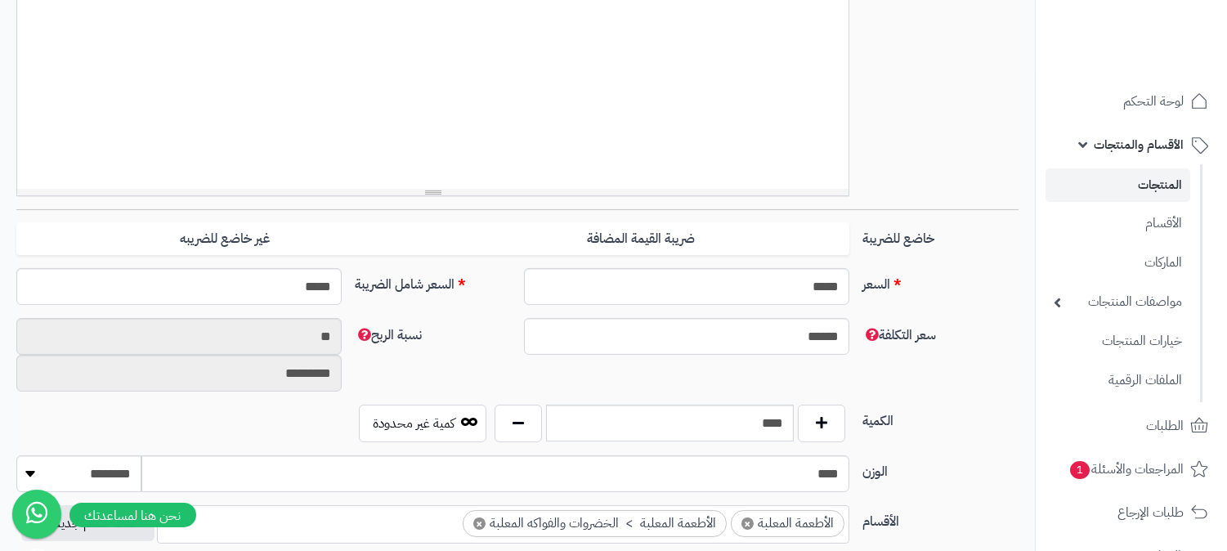
scroll to position [635, 0]
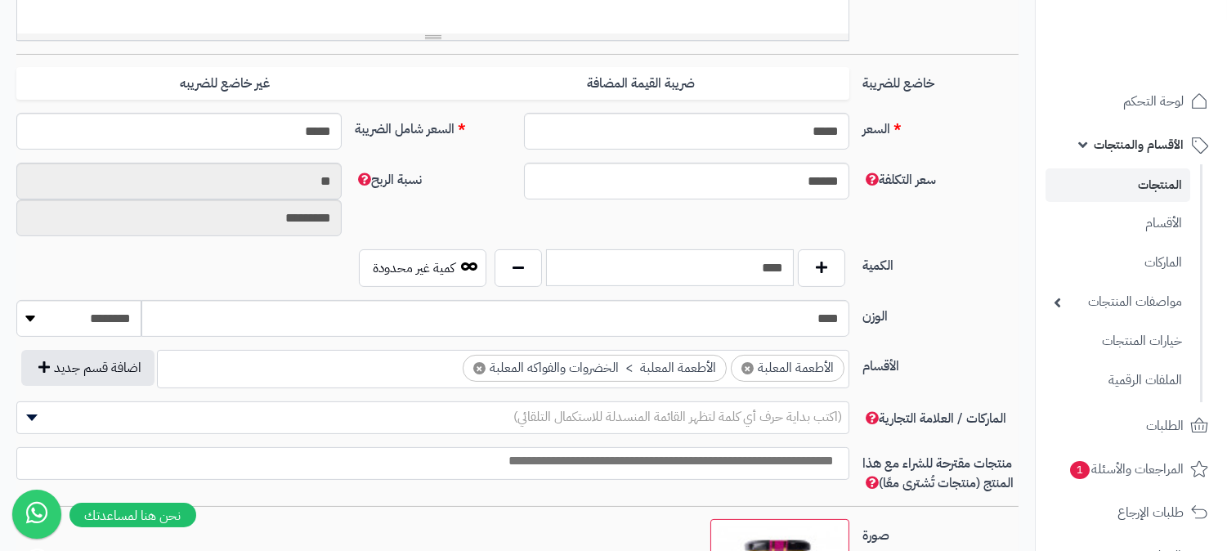
click at [746, 257] on input "****" at bounding box center [670, 267] width 248 height 37
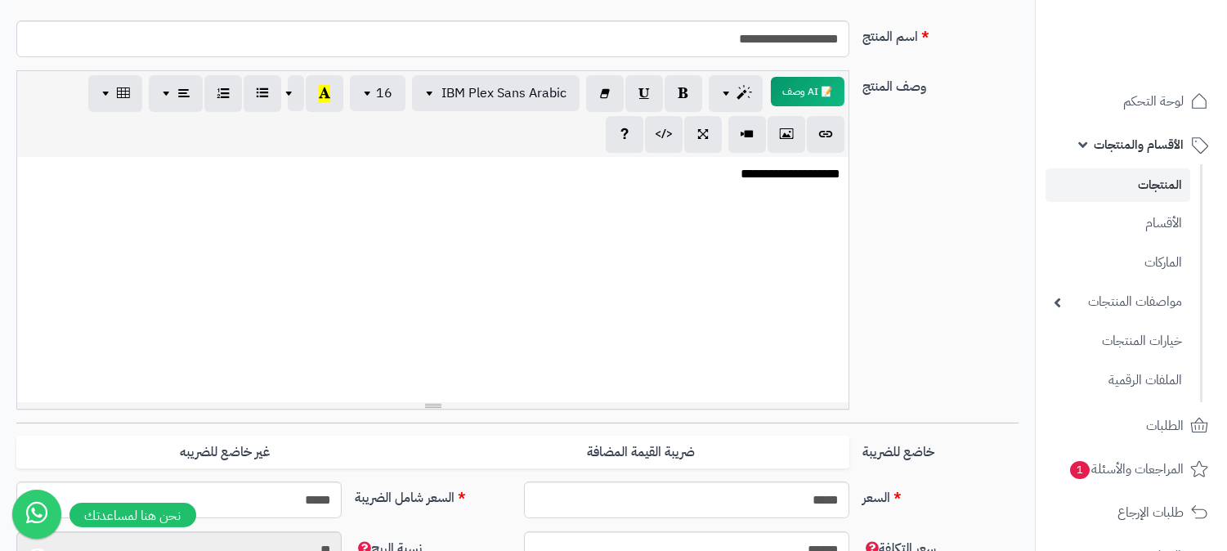
scroll to position [0, 0]
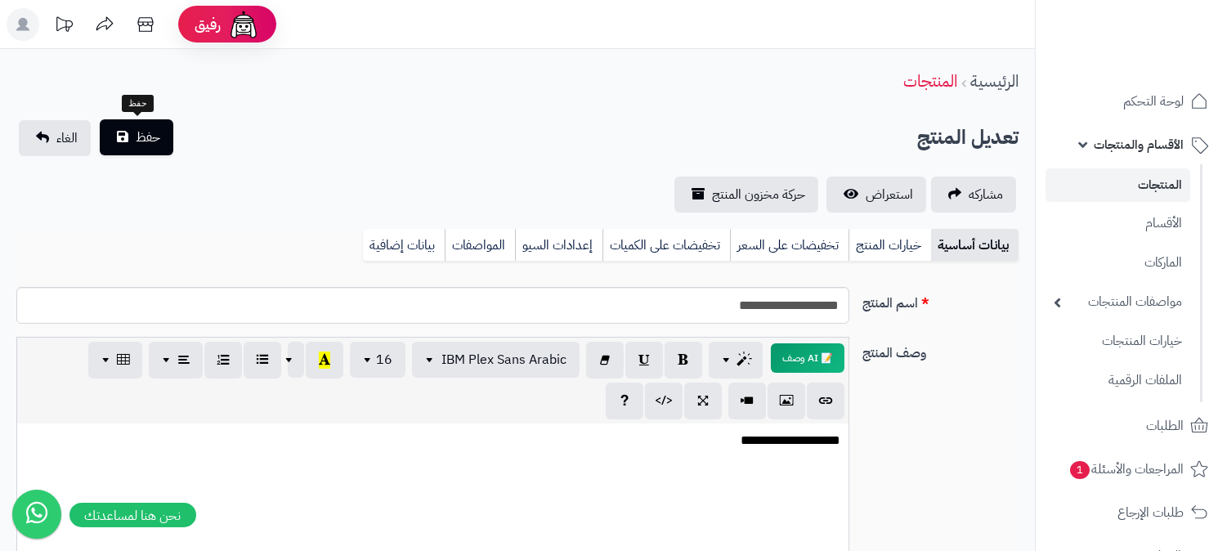
type input "*"
click at [154, 123] on button "حفظ" at bounding box center [137, 137] width 74 height 36
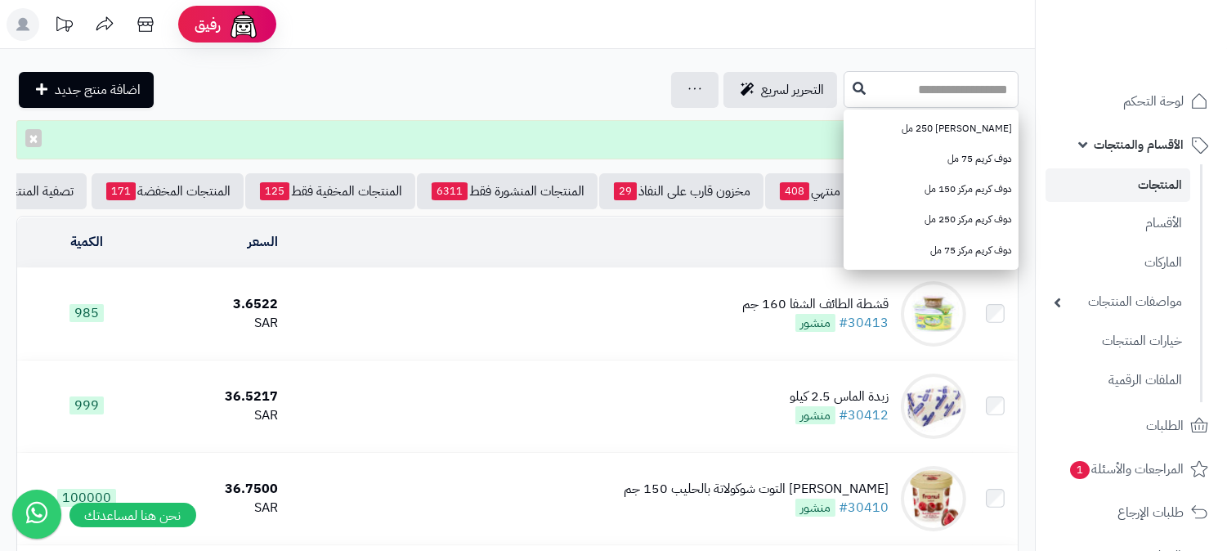
paste input "**********"
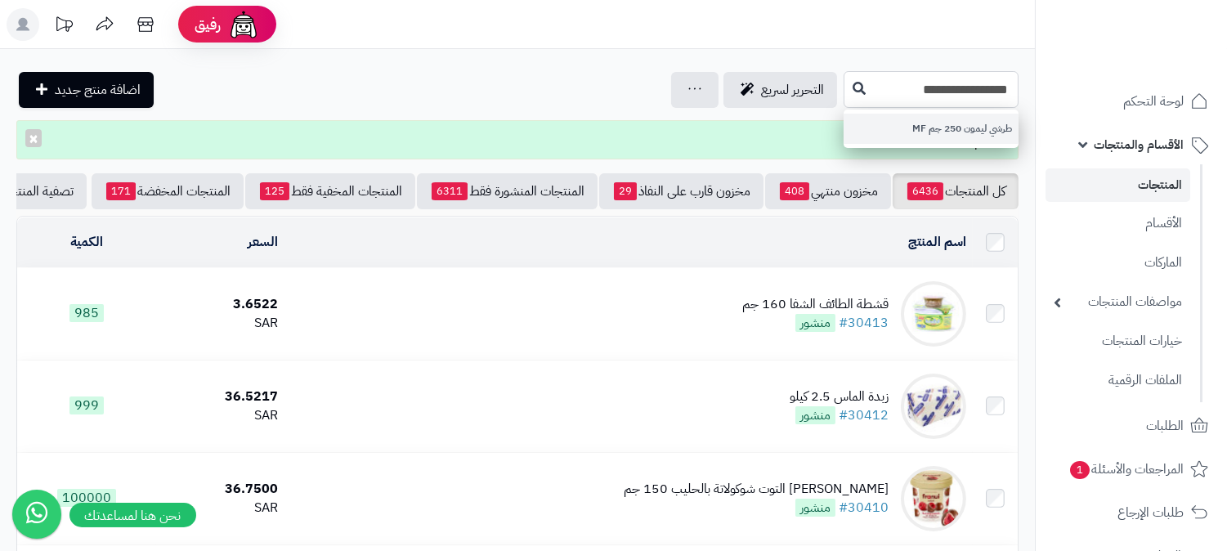
type input "**********"
click at [868, 131] on link "طرشي ليمون 250 جم MF" at bounding box center [931, 129] width 175 height 30
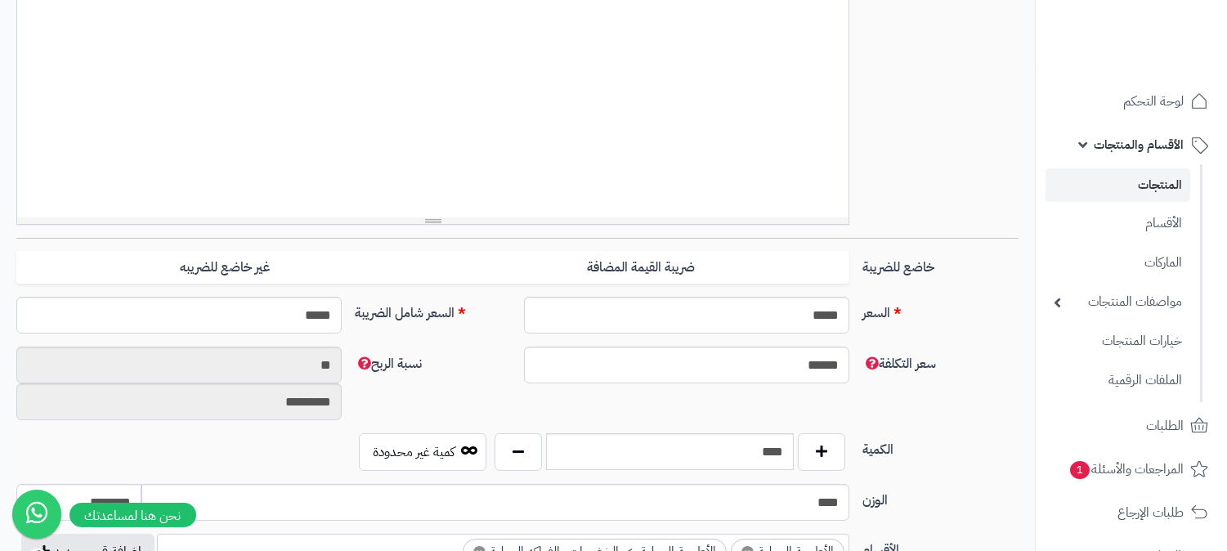
scroll to position [454, 0]
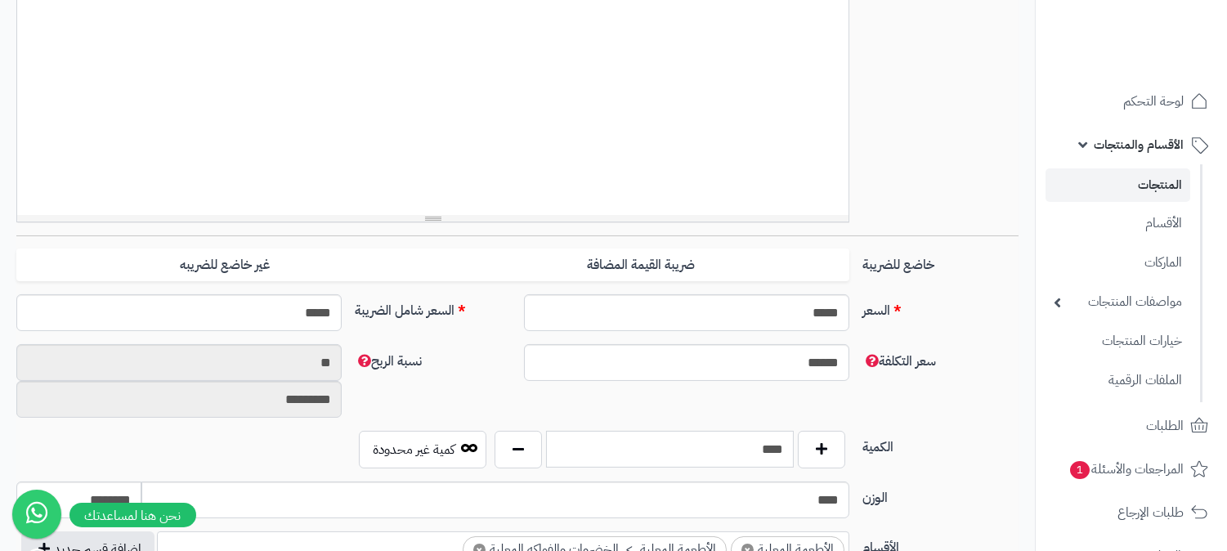
click at [766, 433] on input "****" at bounding box center [670, 449] width 248 height 37
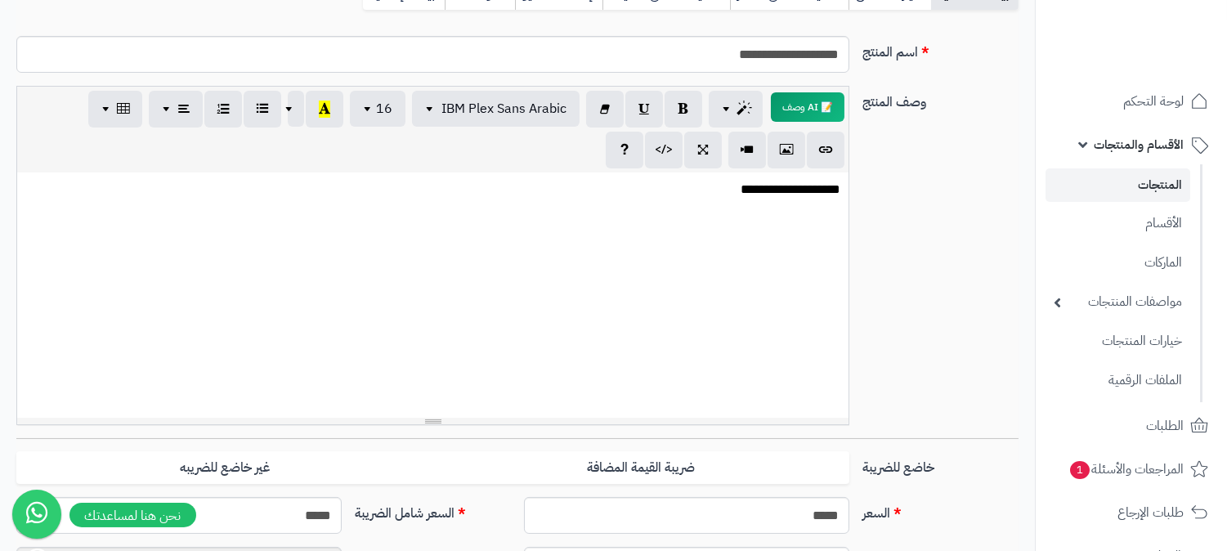
scroll to position [91, 0]
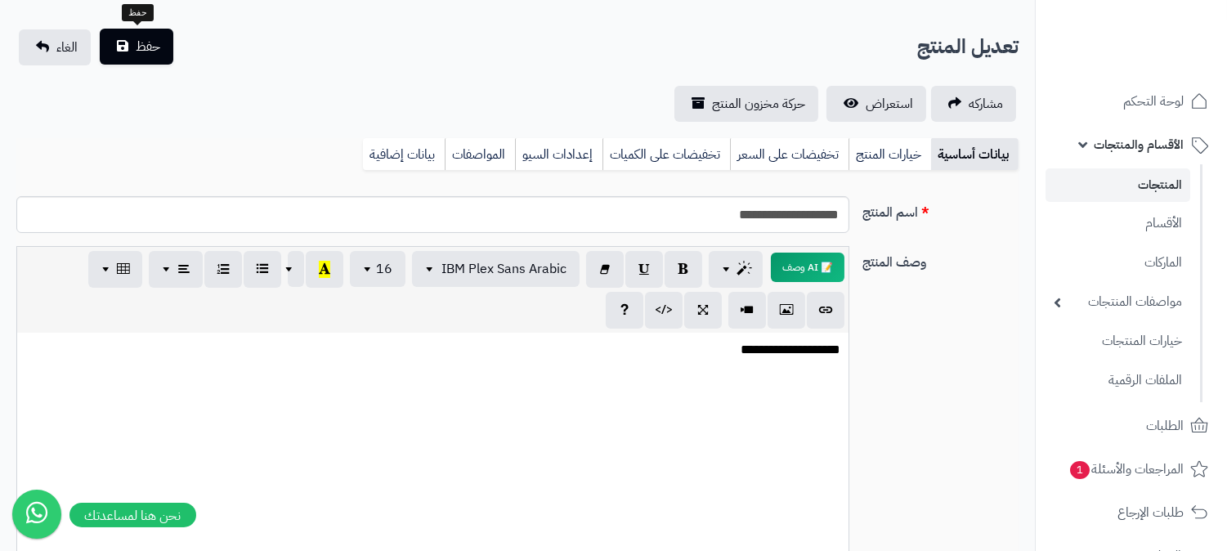
type input "*"
click at [128, 54] on button "حفظ" at bounding box center [137, 47] width 74 height 36
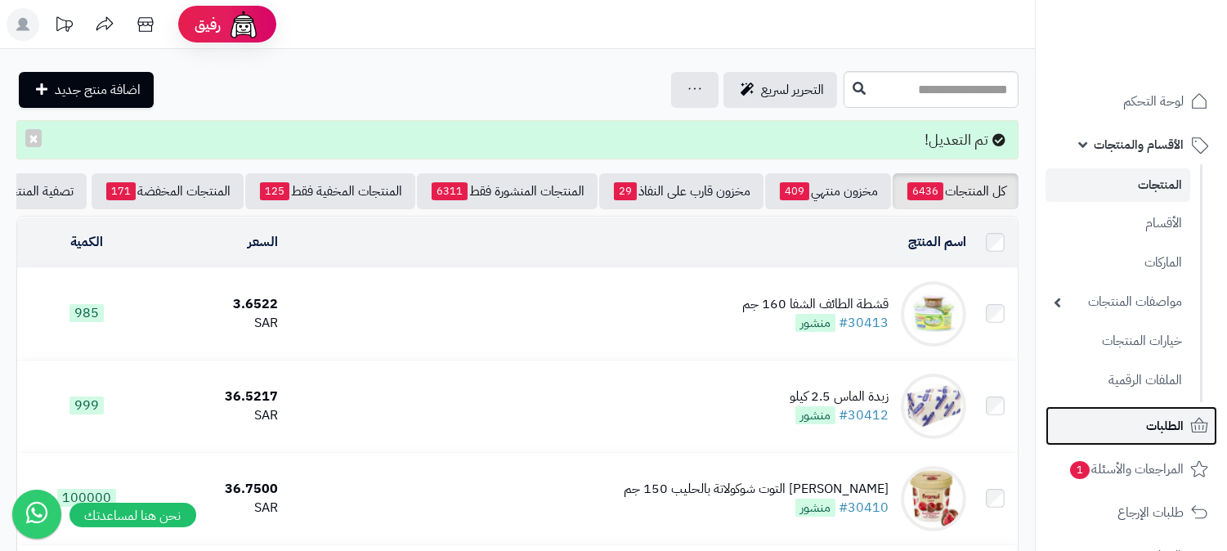
click at [1166, 429] on span "الطلبات" at bounding box center [1165, 425] width 38 height 23
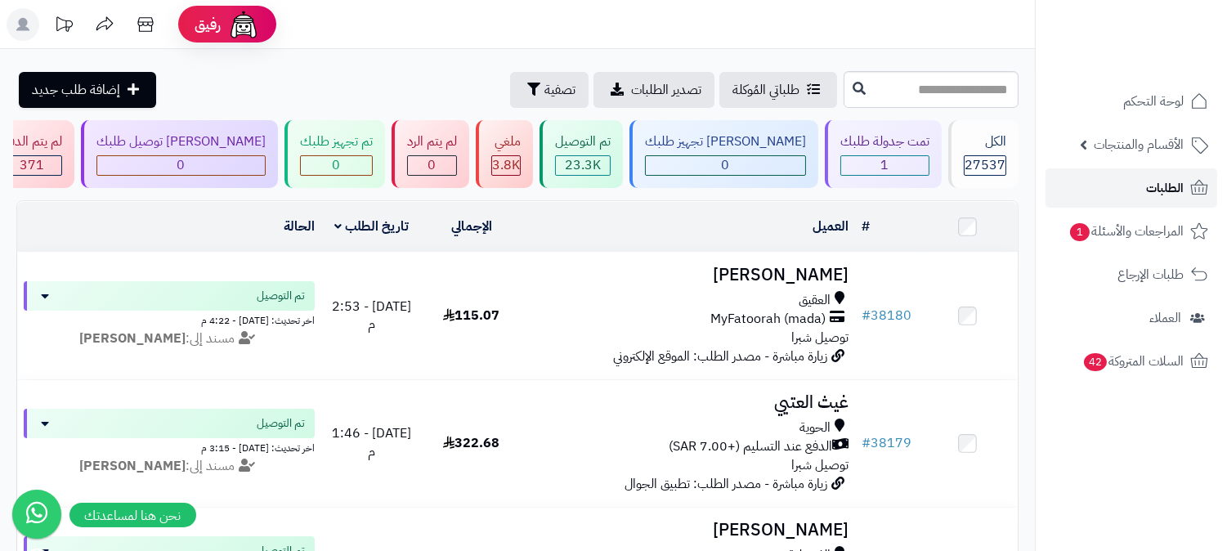
click at [1166, 193] on span "الطلبات" at bounding box center [1165, 188] width 38 height 23
click at [1166, 196] on span "الطلبات" at bounding box center [1165, 188] width 38 height 23
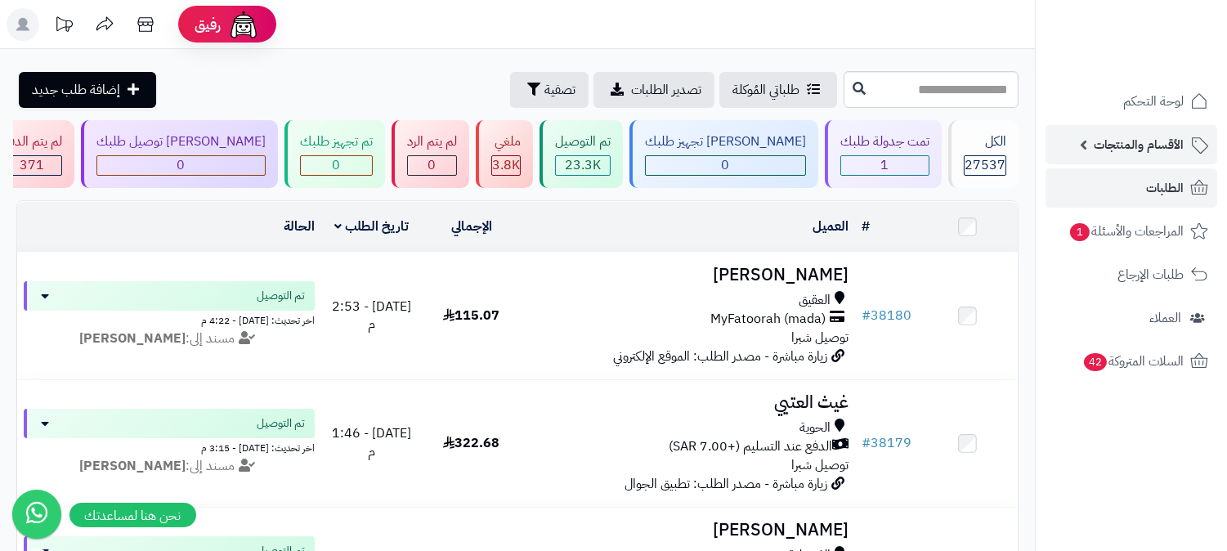
click at [1165, 137] on span "الأقسام والمنتجات" at bounding box center [1139, 144] width 90 height 23
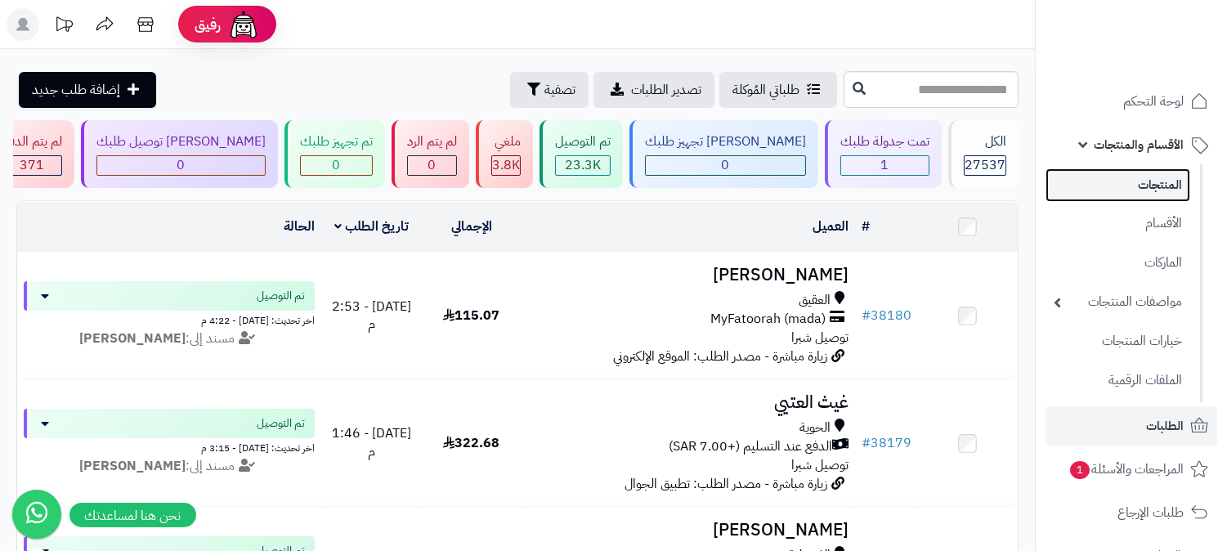
click at [1138, 182] on link "المنتجات" at bounding box center [1117, 185] width 145 height 34
